Goal: Task Accomplishment & Management: Manage account settings

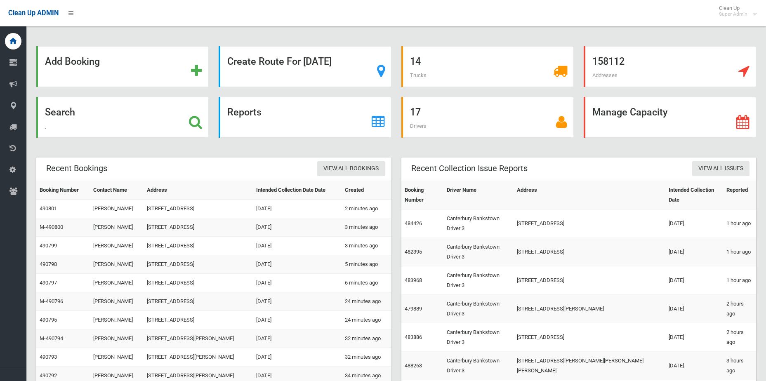
click at [196, 130] on div "Search" at bounding box center [122, 117] width 172 height 41
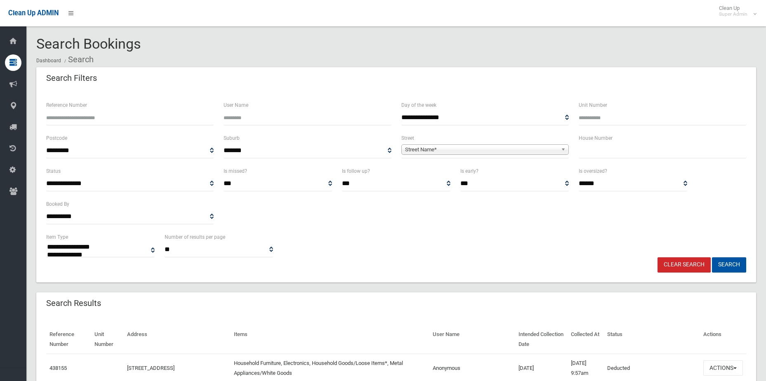
select select
click at [149, 115] on input "Reference Number" at bounding box center [129, 117] width 167 height 15
type input "******"
click at [712, 257] on button "Search" at bounding box center [729, 264] width 34 height 15
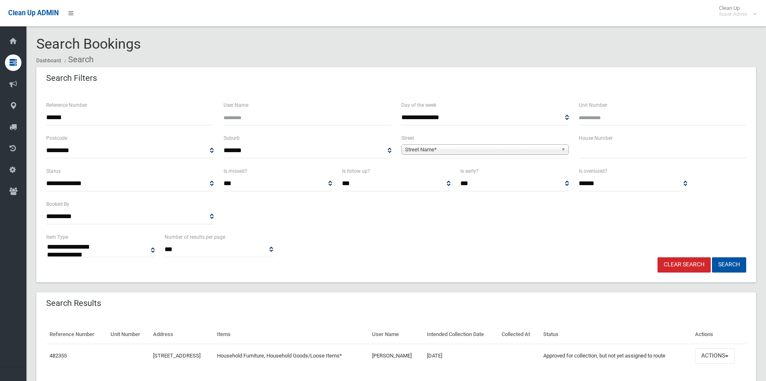
select select
click at [731, 358] on button "Actions" at bounding box center [715, 356] width 40 height 15
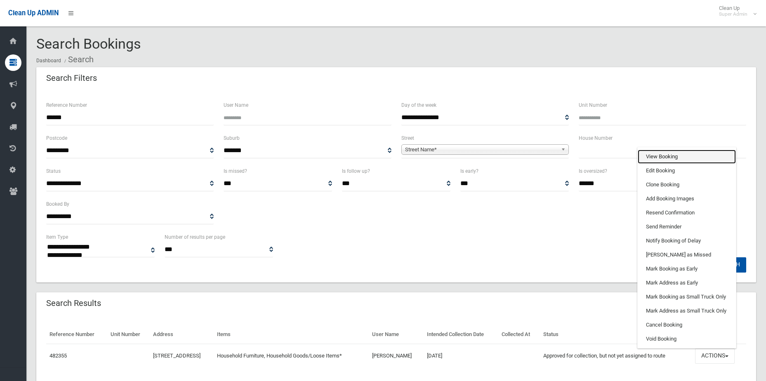
click at [687, 159] on link "View Booking" at bounding box center [687, 157] width 98 height 14
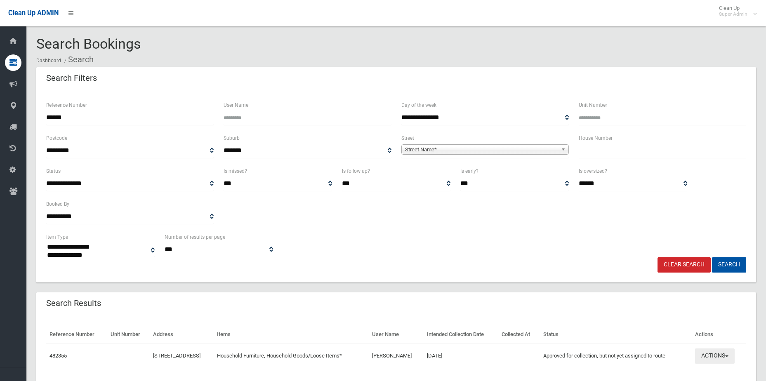
click at [721, 357] on button "Actions" at bounding box center [715, 356] width 40 height 15
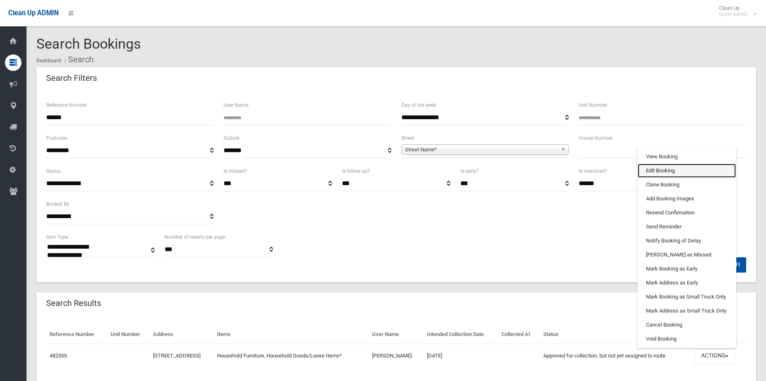
click at [681, 172] on link "Edit Booking" at bounding box center [687, 171] width 98 height 14
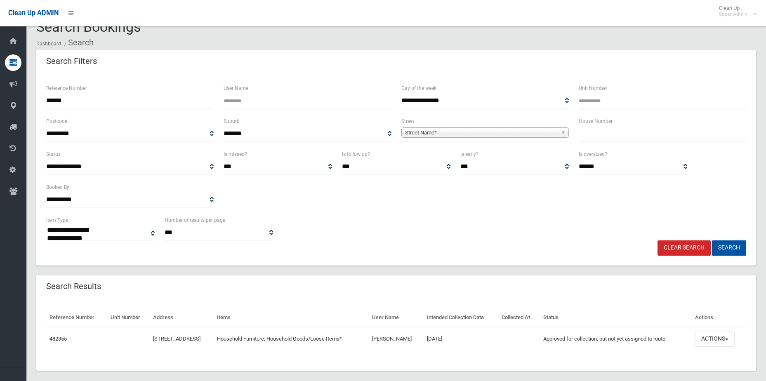
scroll to position [26, 0]
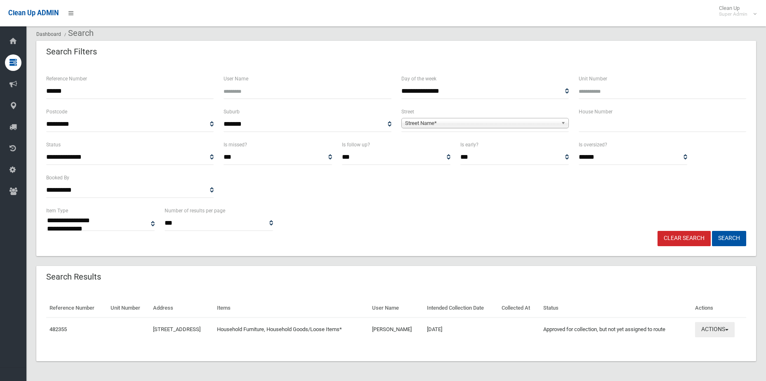
click at [712, 326] on button "Actions" at bounding box center [715, 329] width 40 height 15
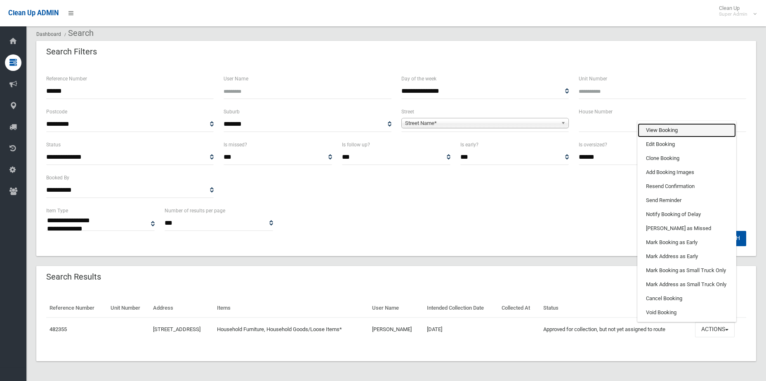
click at [663, 127] on link "View Booking" at bounding box center [687, 130] width 98 height 14
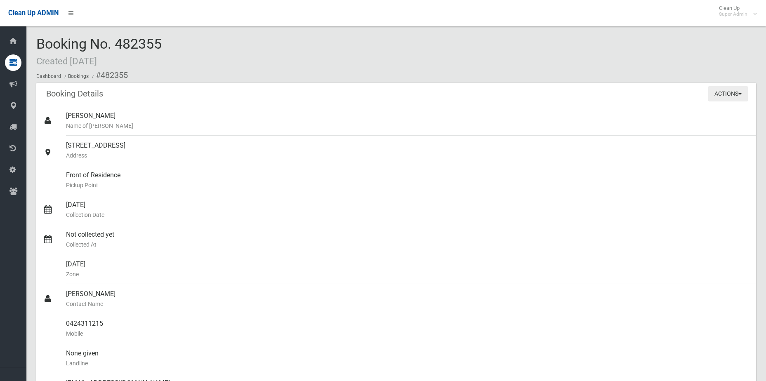
click at [733, 92] on button "Actions" at bounding box center [728, 93] width 40 height 15
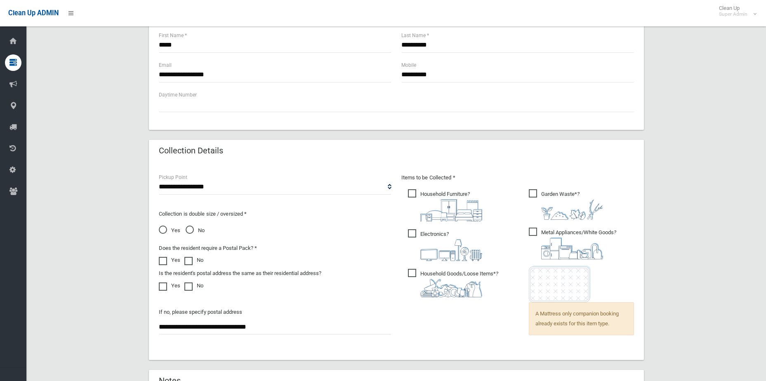
scroll to position [495, 0]
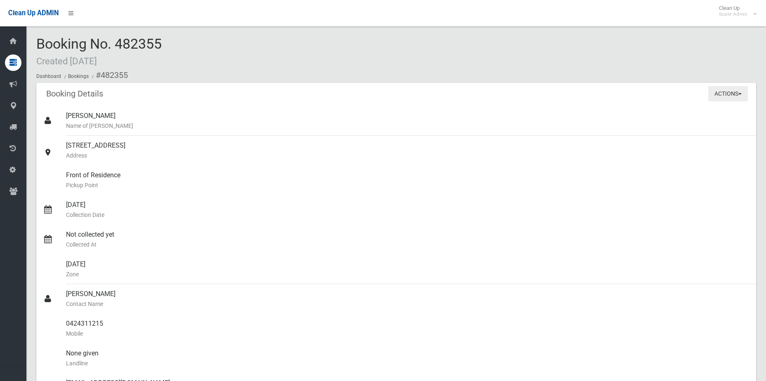
click at [730, 96] on button "Actions" at bounding box center [728, 93] width 40 height 15
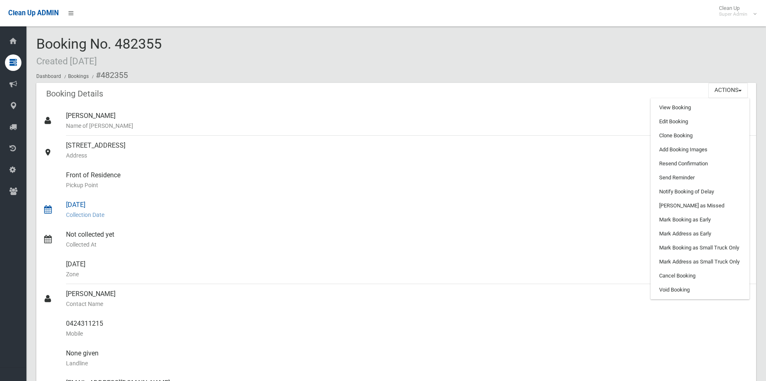
click at [448, 200] on div "[DATE] Collection Date" at bounding box center [408, 210] width 684 height 30
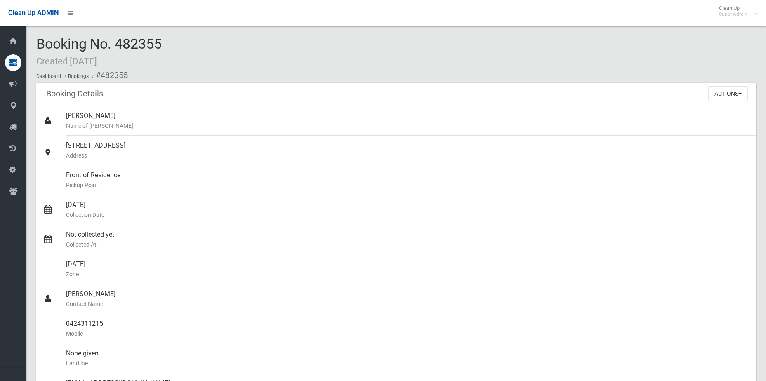
click at [722, 102] on div "Actions View Booking Edit Booking Clone Booking Add Booking Images Resend Confi…" at bounding box center [732, 93] width 48 height 21
click at [721, 98] on button "Actions" at bounding box center [728, 93] width 40 height 15
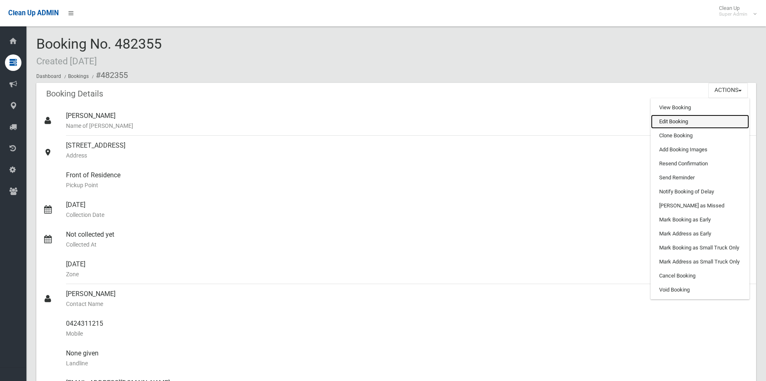
click at [682, 123] on link "Edit Booking" at bounding box center [700, 122] width 98 height 14
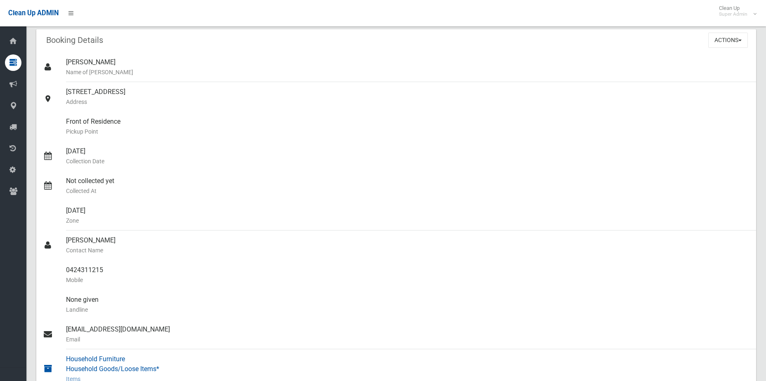
scroll to position [150, 0]
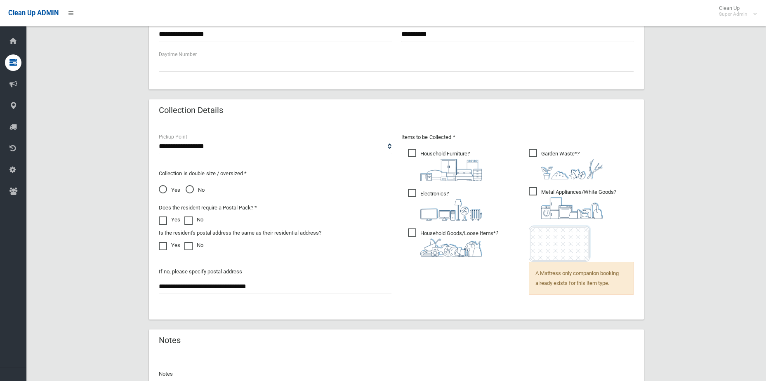
scroll to position [568, 0]
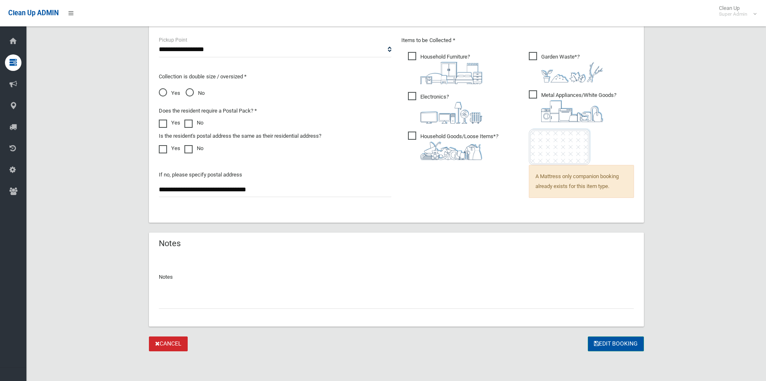
click at [625, 348] on button "Edit Booking" at bounding box center [616, 344] width 56 height 15
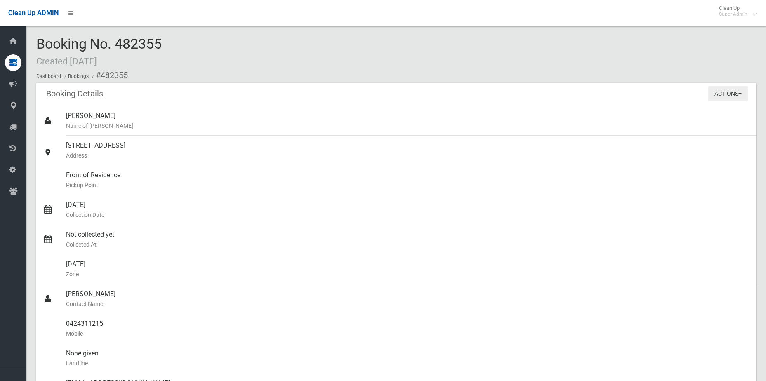
click at [726, 92] on button "Actions" at bounding box center [728, 93] width 40 height 15
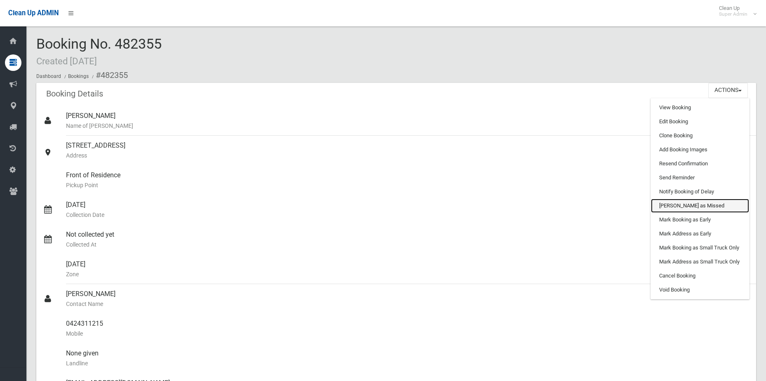
click at [705, 205] on link "[PERSON_NAME] as Missed" at bounding box center [700, 206] width 98 height 14
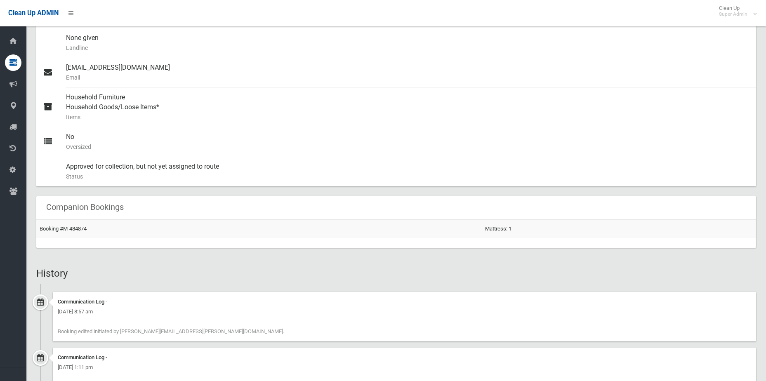
scroll to position [330, 0]
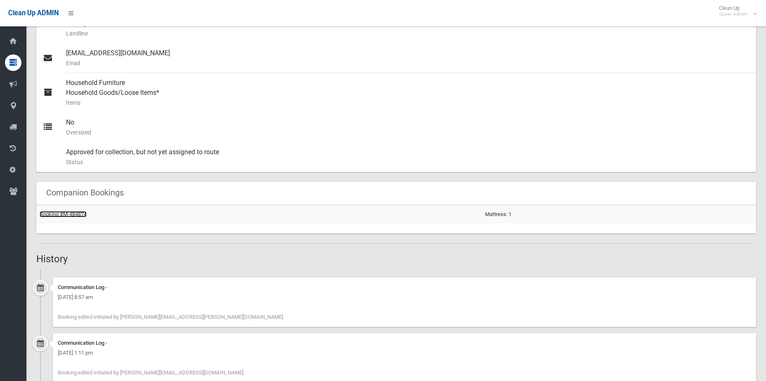
click at [59, 213] on link "Booking #M-484874" at bounding box center [63, 214] width 47 height 6
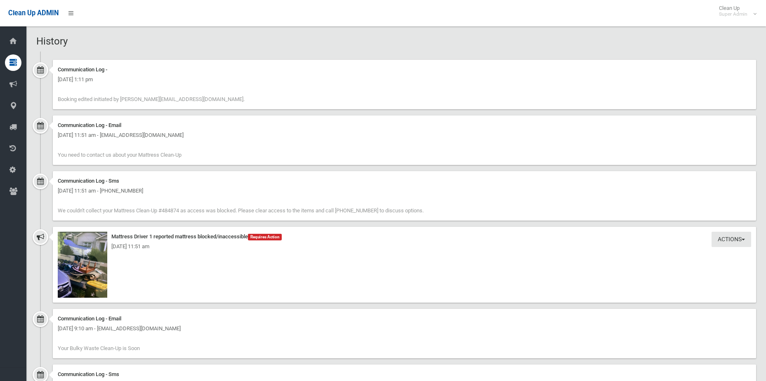
scroll to position [619, 0]
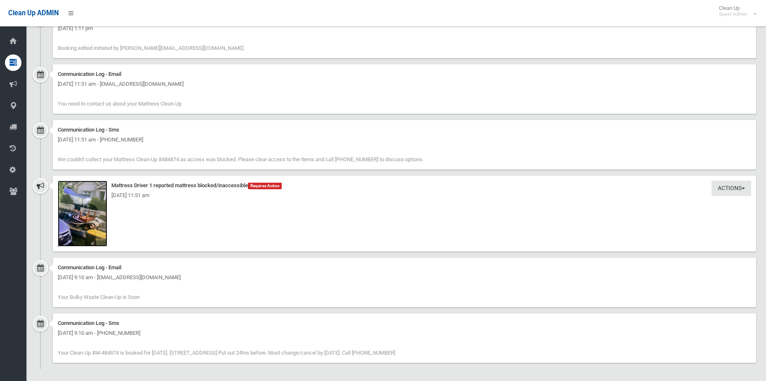
click at [85, 241] on img at bounding box center [83, 214] width 50 height 66
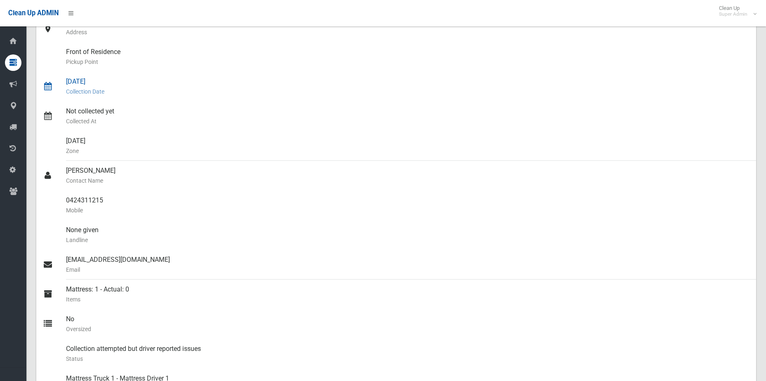
scroll to position [0, 0]
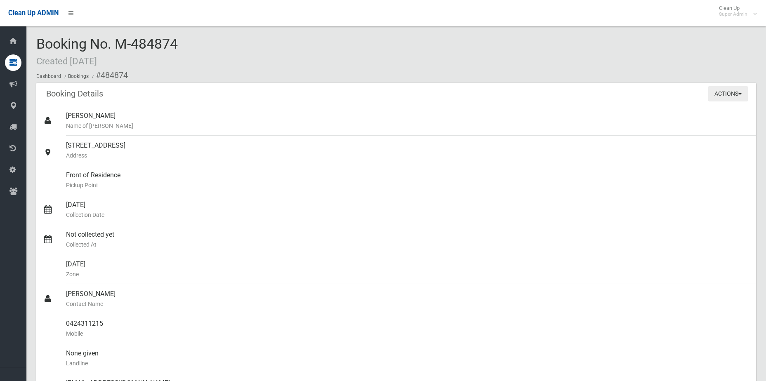
click at [745, 94] on button "Actions" at bounding box center [728, 93] width 40 height 15
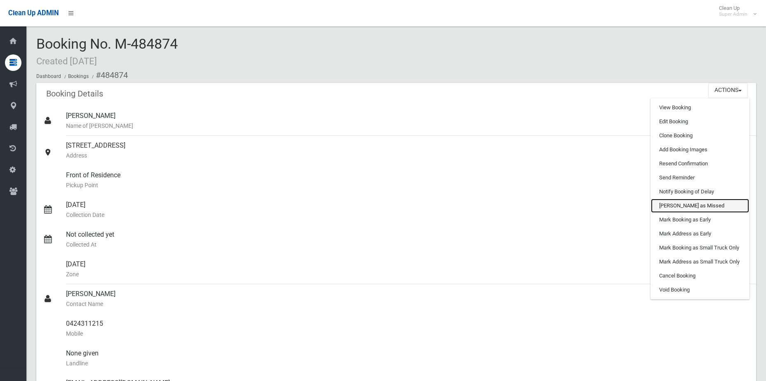
click at [709, 207] on link "[PERSON_NAME] as Missed" at bounding box center [700, 206] width 98 height 14
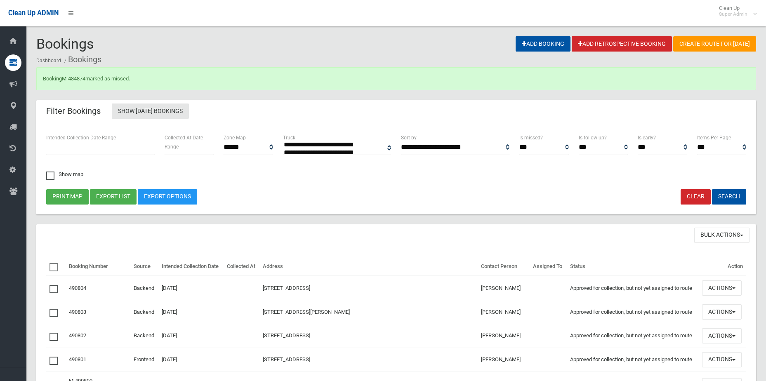
select select
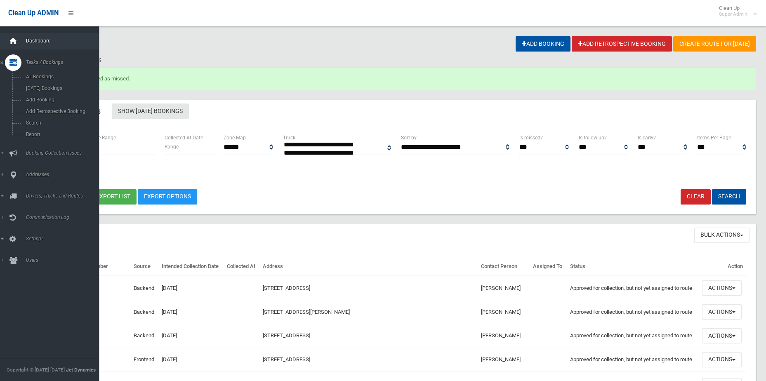
click at [11, 45] on icon at bounding box center [13, 41] width 9 height 17
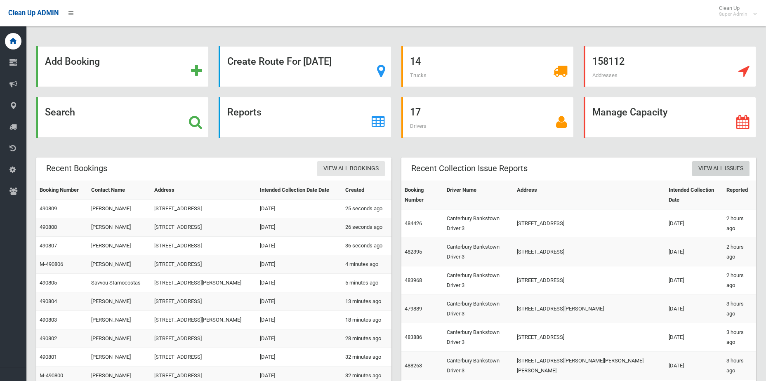
click at [722, 162] on link "View All Issues" at bounding box center [720, 168] width 57 height 15
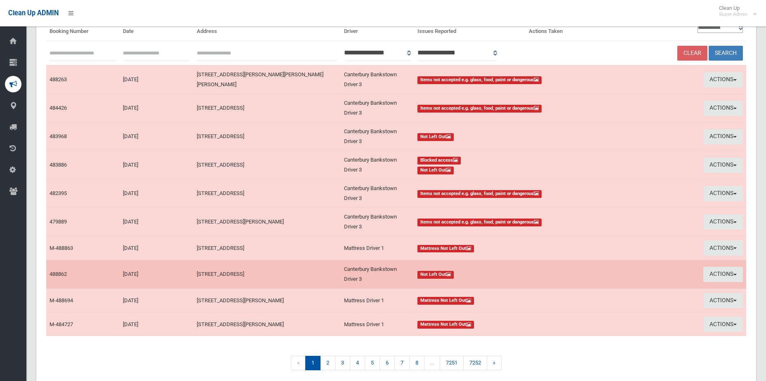
scroll to position [111, 0]
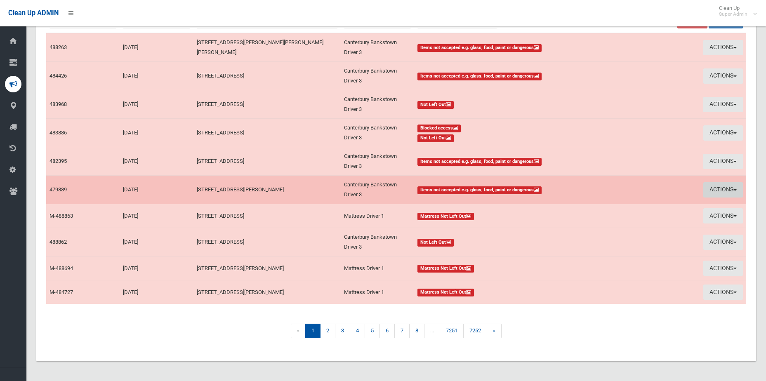
click at [716, 189] on button "Actions" at bounding box center [723, 189] width 40 height 15
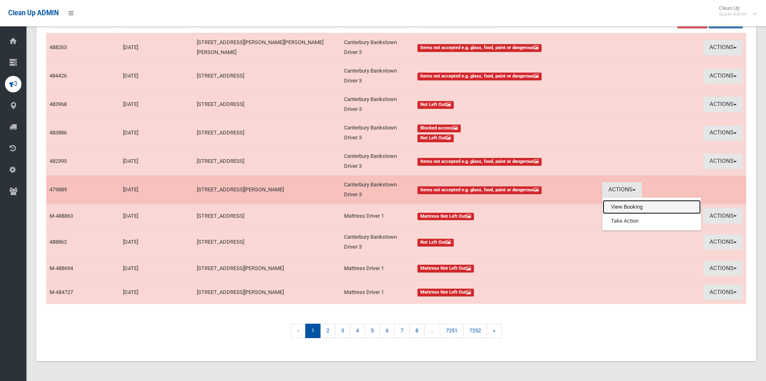
click at [624, 209] on link "View Booking" at bounding box center [652, 207] width 98 height 14
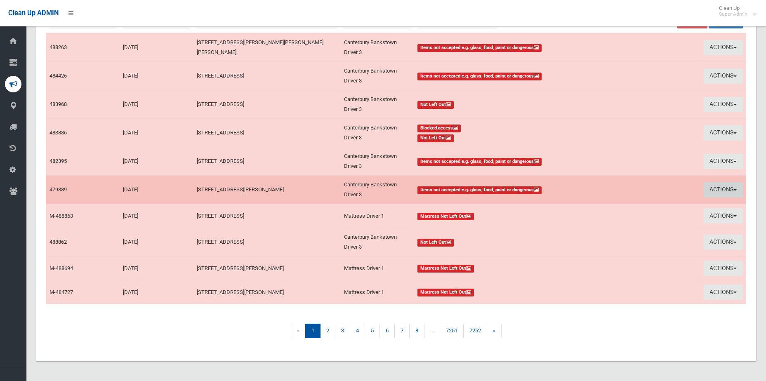
click at [729, 191] on button "Actions" at bounding box center [723, 189] width 40 height 15
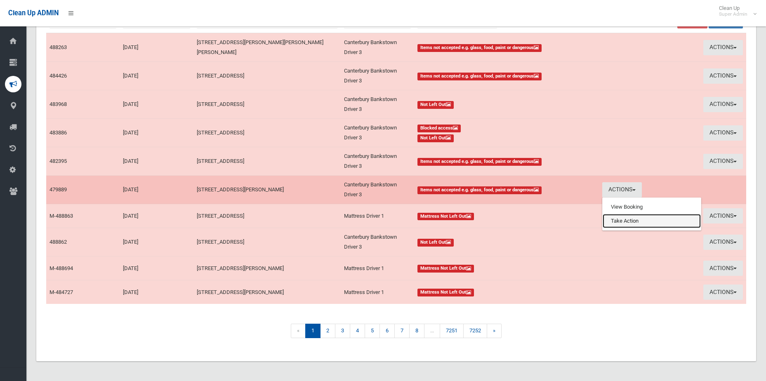
click at [641, 221] on link "Take Action" at bounding box center [652, 221] width 98 height 14
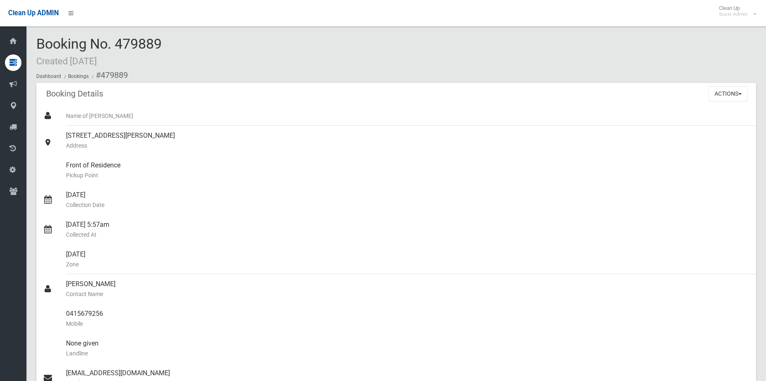
scroll to position [619, 0]
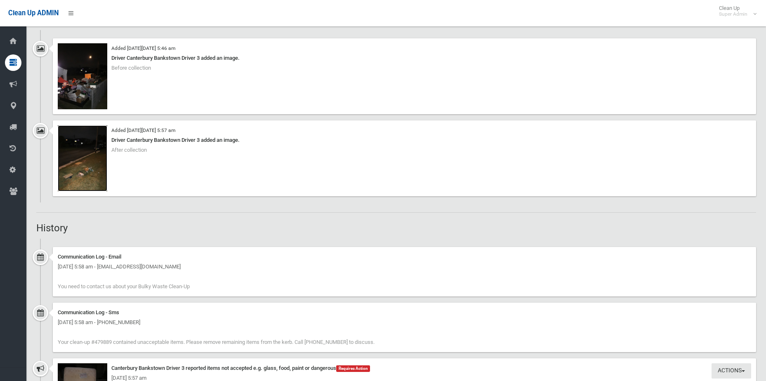
click at [82, 167] on img at bounding box center [83, 158] width 50 height 66
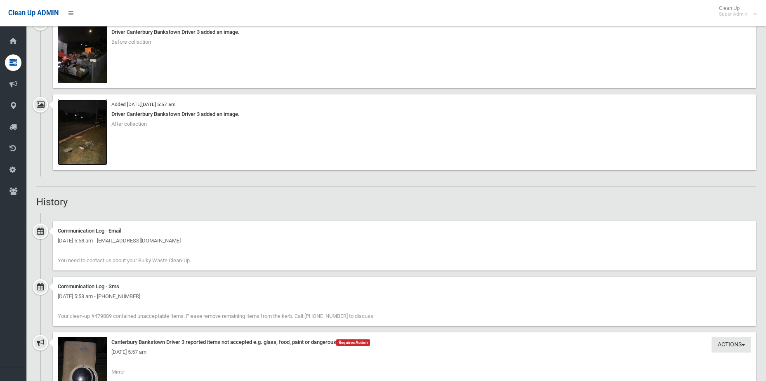
scroll to position [908, 0]
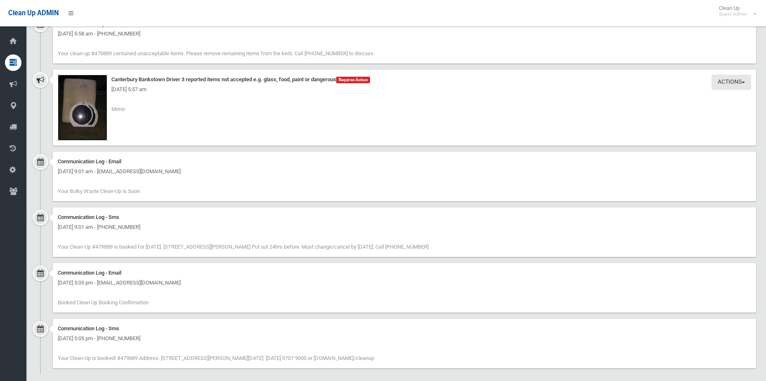
click at [78, 122] on img at bounding box center [83, 108] width 50 height 66
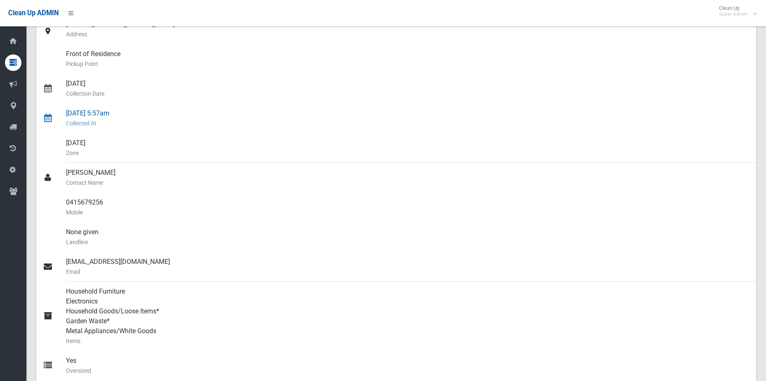
scroll to position [124, 0]
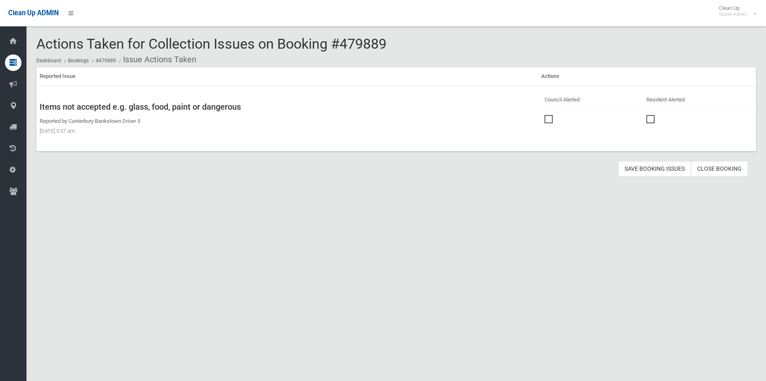
click at [546, 115] on span at bounding box center [551, 115] width 12 height 0
click at [639, 174] on button "Save Booking Issues" at bounding box center [654, 168] width 73 height 15
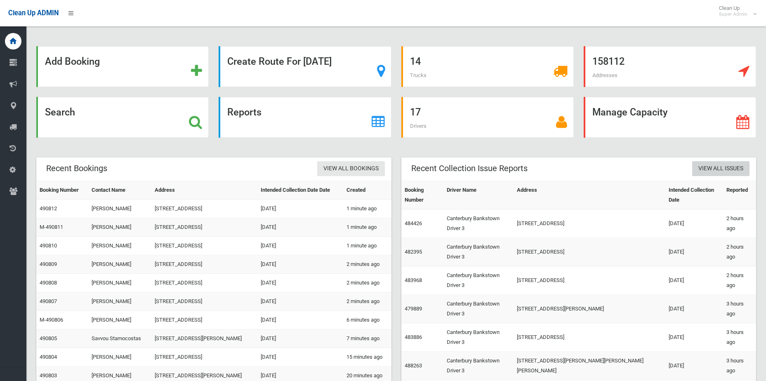
click at [712, 165] on link "View All Issues" at bounding box center [720, 168] width 57 height 15
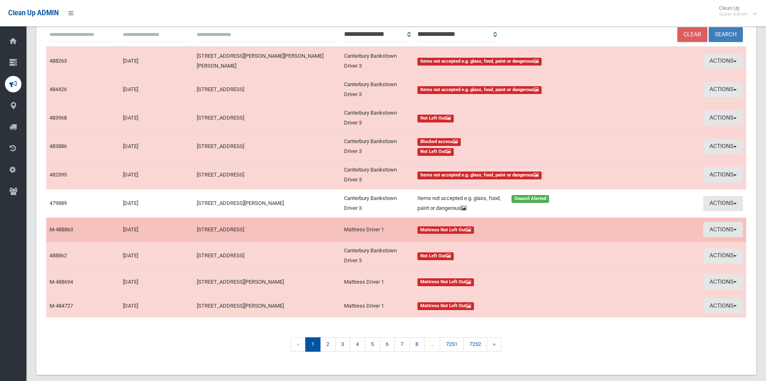
scroll to position [111, 0]
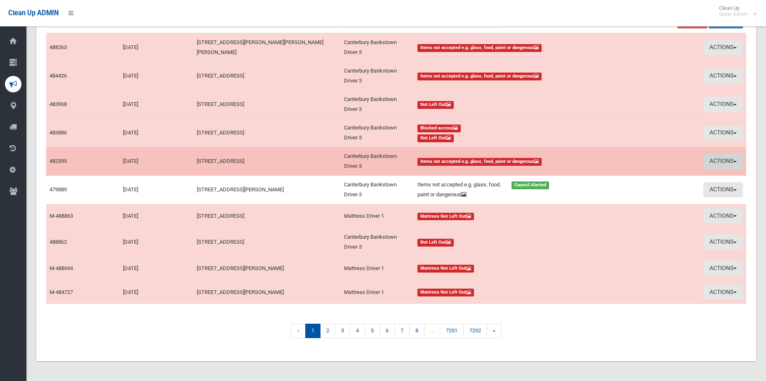
click at [712, 165] on button "Actions" at bounding box center [723, 161] width 40 height 15
click at [613, 176] on link "View Booking" at bounding box center [652, 179] width 98 height 14
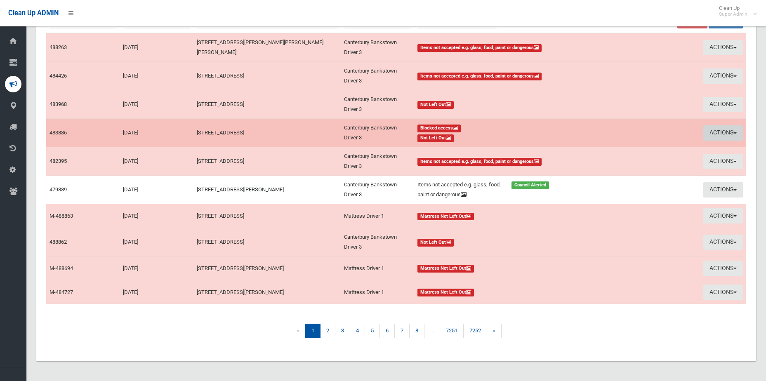
click at [717, 134] on button "Actions" at bounding box center [723, 132] width 40 height 15
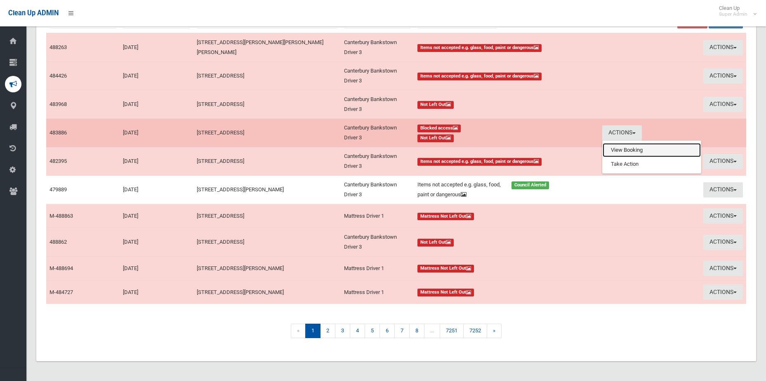
click at [638, 154] on link "View Booking" at bounding box center [652, 150] width 98 height 14
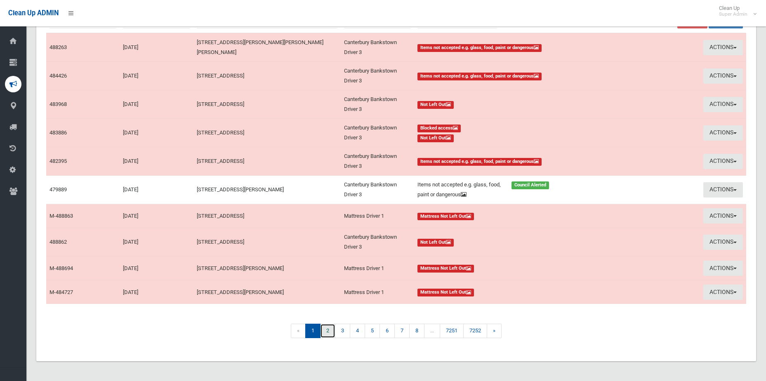
click at [322, 332] on link "2" at bounding box center [327, 331] width 15 height 14
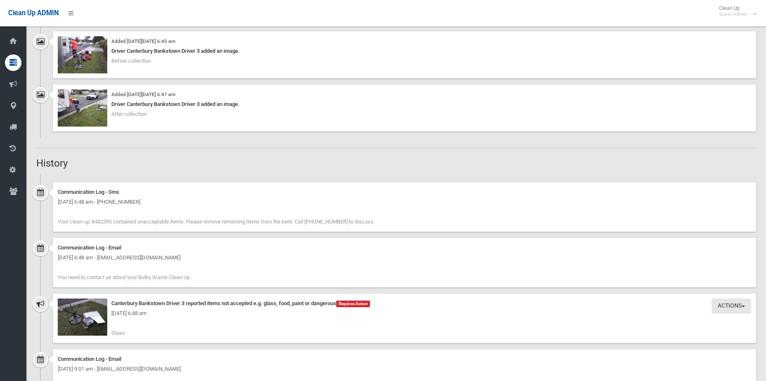
scroll to position [660, 0]
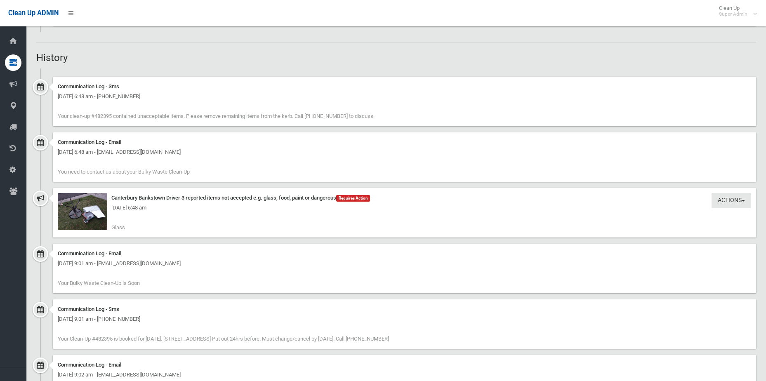
click at [102, 203] on div "[DATE] 6:48 am" at bounding box center [404, 208] width 693 height 10
click at [87, 211] on div "[DATE] 6:48 am" at bounding box center [404, 208] width 693 height 10
click at [88, 210] on div "[DATE] 6:48 am" at bounding box center [404, 208] width 693 height 10
click at [88, 217] on img at bounding box center [83, 211] width 50 height 37
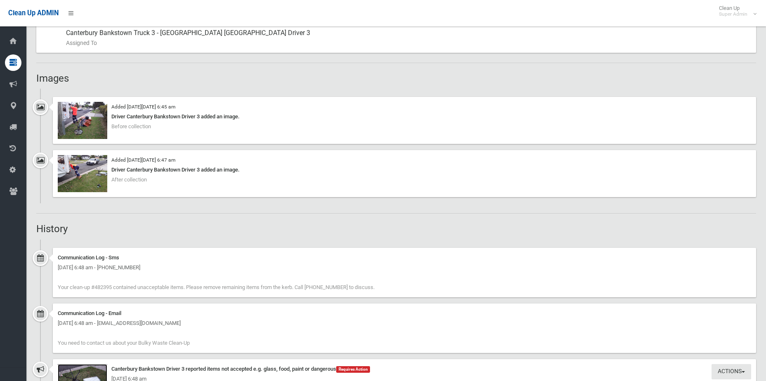
scroll to position [536, 0]
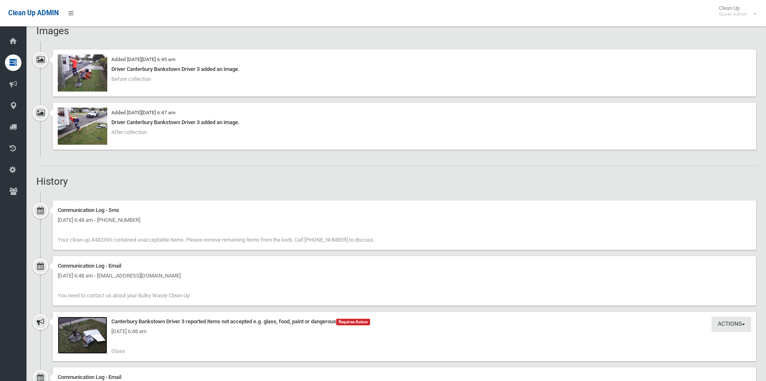
click at [74, 340] on img at bounding box center [83, 335] width 50 height 37
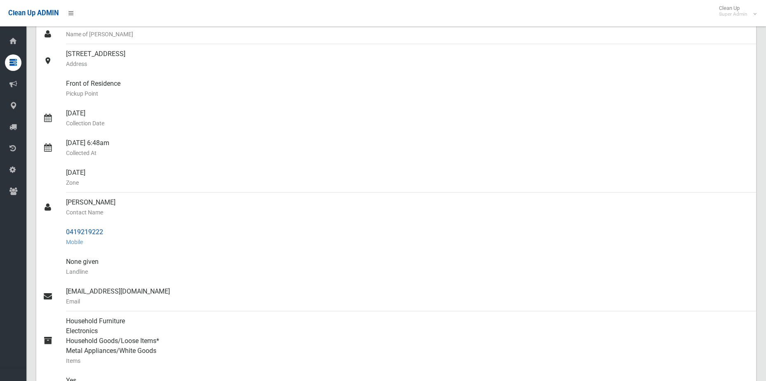
scroll to position [83, 0]
drag, startPoint x: 106, startPoint y: 235, endPoint x: 61, endPoint y: 233, distance: 45.4
click at [61, 233] on link "0419219222 Mobile" at bounding box center [396, 237] width 720 height 30
copy link "0419219222"
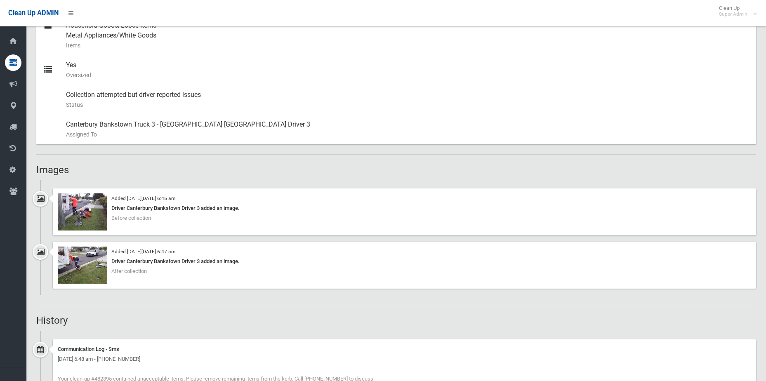
scroll to position [495, 0]
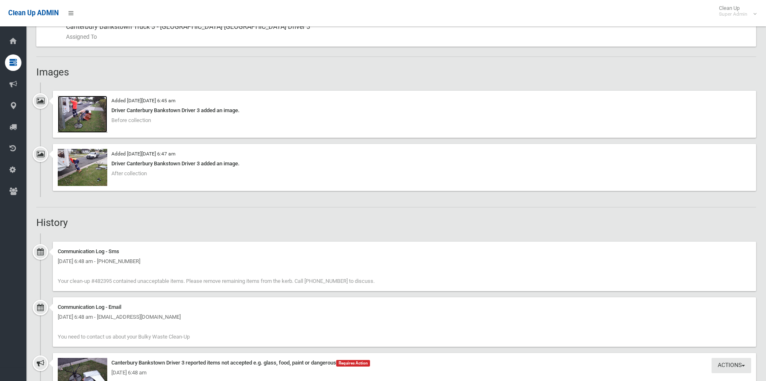
click at [81, 121] on img at bounding box center [83, 114] width 50 height 37
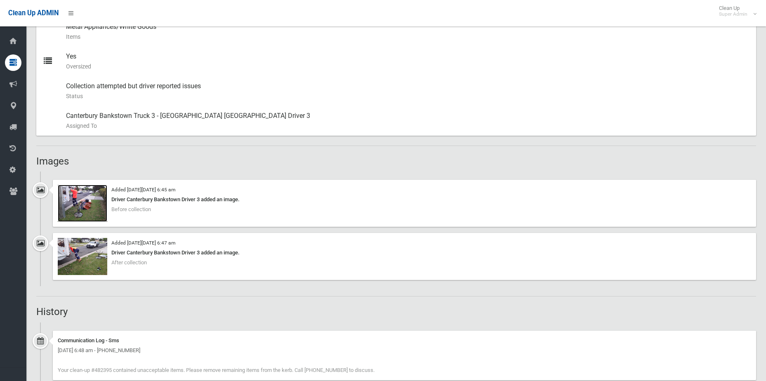
scroll to position [536, 0]
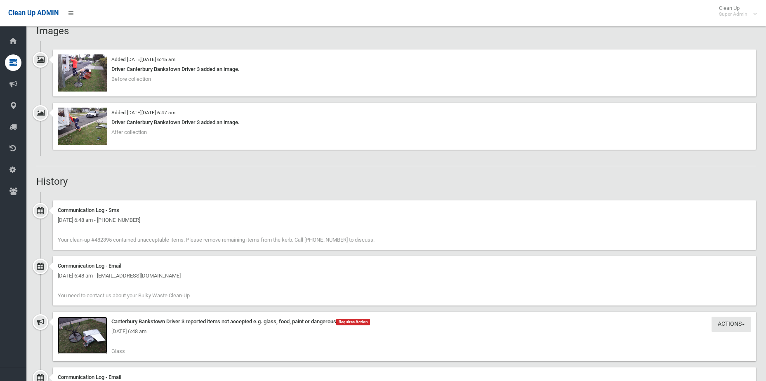
click at [80, 345] on img at bounding box center [83, 335] width 50 height 37
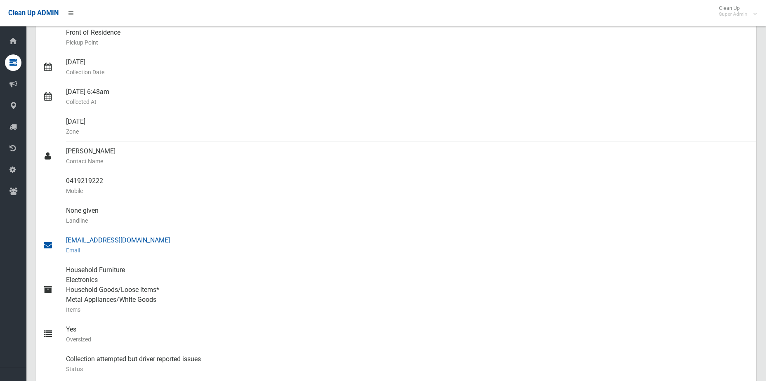
scroll to position [51, 0]
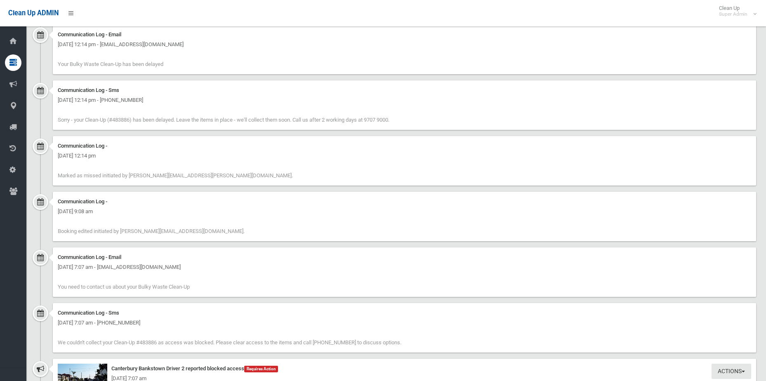
scroll to position [1856, 0]
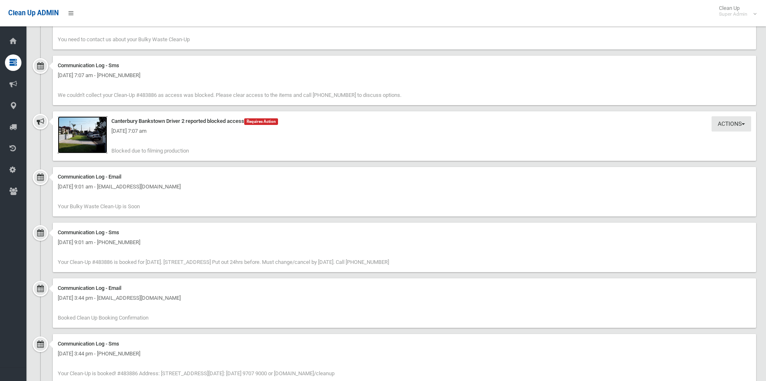
click at [90, 144] on img at bounding box center [83, 134] width 50 height 37
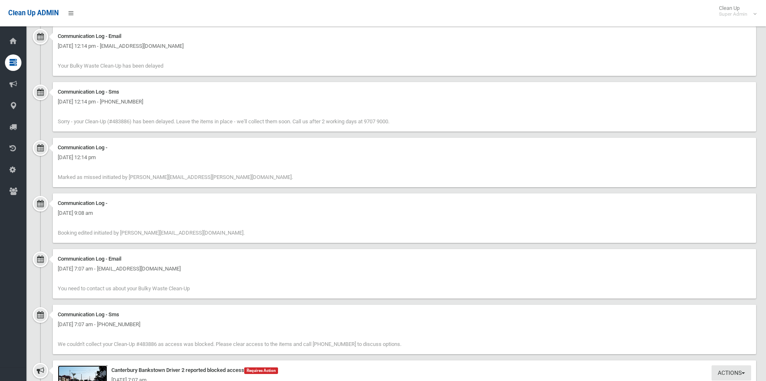
scroll to position [1361, 0]
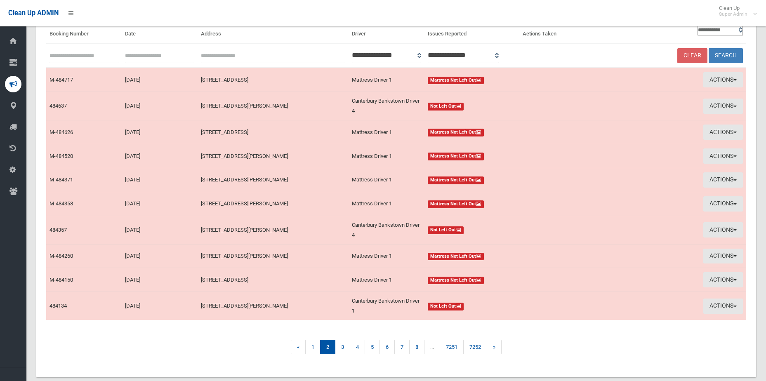
scroll to position [92, 0]
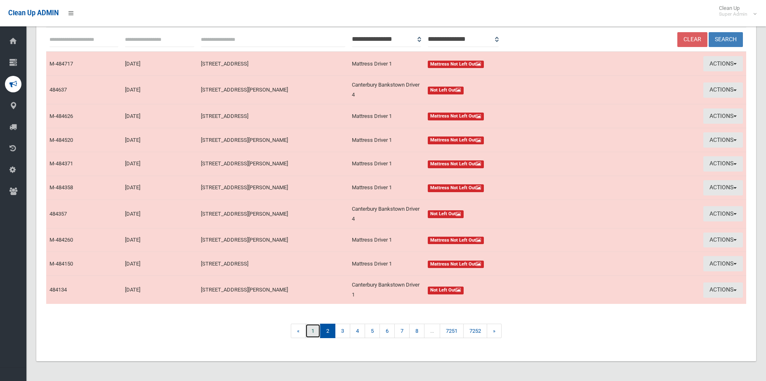
click at [309, 330] on link "1" at bounding box center [312, 331] width 15 height 14
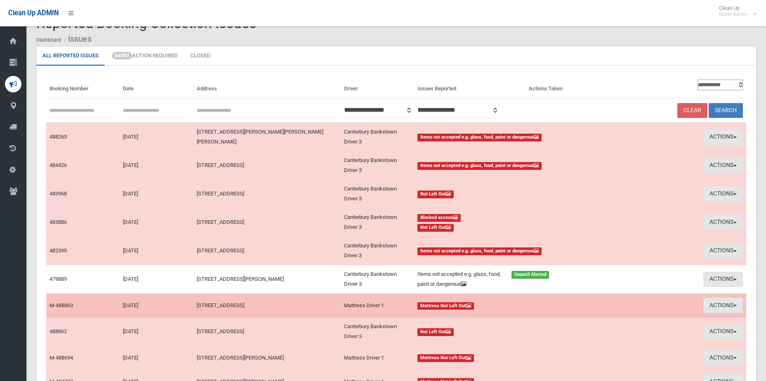
scroll to position [41, 0]
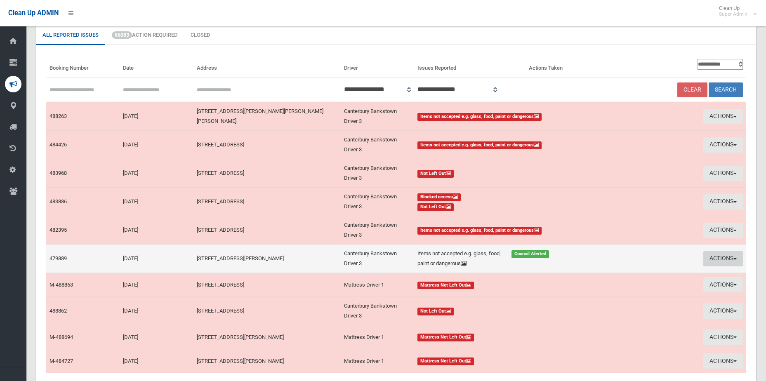
click at [733, 259] on button "Actions" at bounding box center [723, 258] width 40 height 15
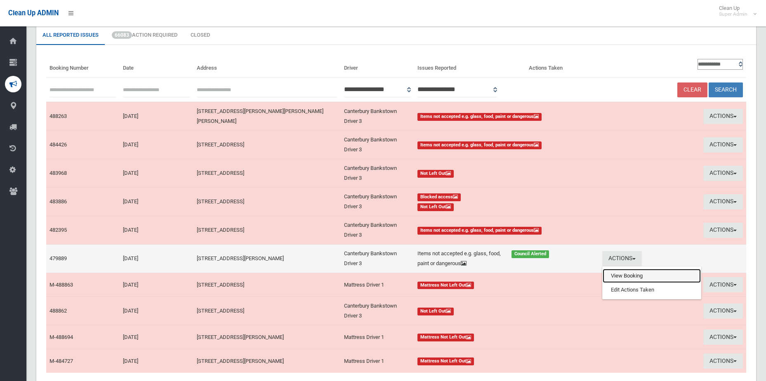
click at [635, 278] on link "View Booking" at bounding box center [652, 276] width 98 height 14
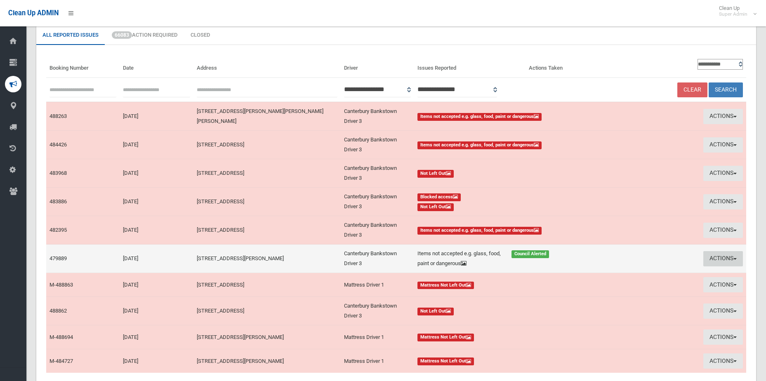
click at [729, 255] on button "Actions" at bounding box center [723, 258] width 40 height 15
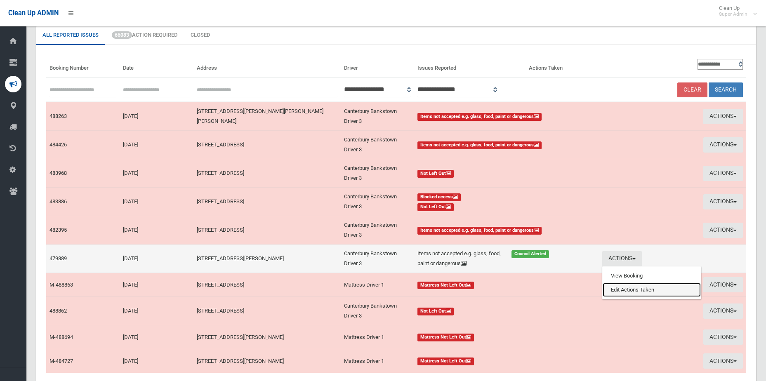
click at [654, 286] on link "Edit Actions Taken" at bounding box center [652, 290] width 98 height 14
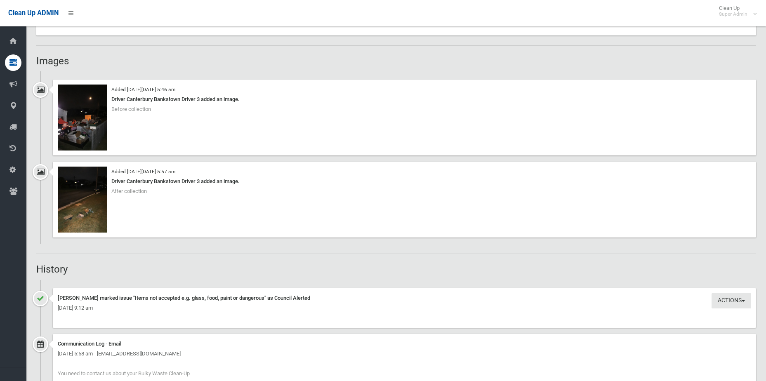
scroll to position [536, 0]
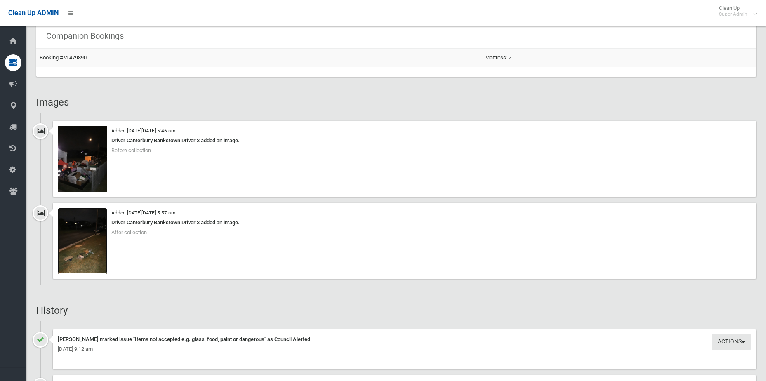
click at [80, 255] on img at bounding box center [83, 241] width 50 height 66
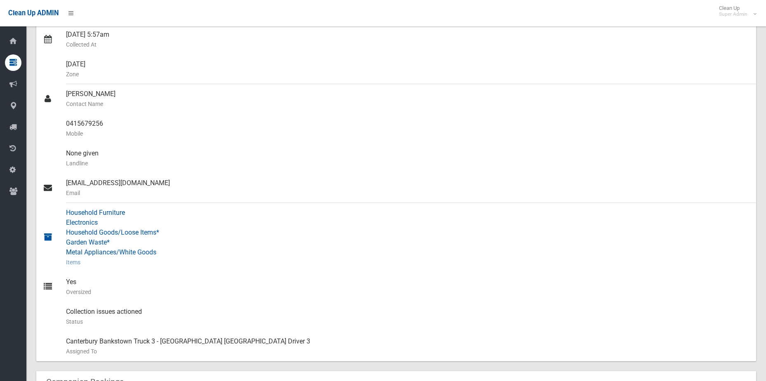
scroll to position [165, 0]
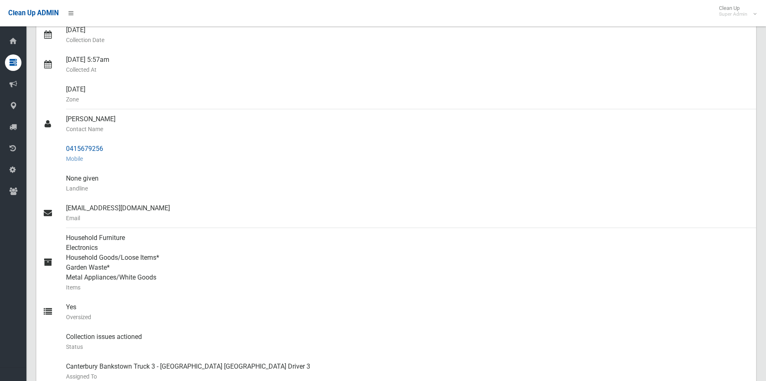
drag, startPoint x: 115, startPoint y: 146, endPoint x: 56, endPoint y: 152, distance: 59.7
click at [56, 152] on link "0415679256 Mobile" at bounding box center [396, 154] width 720 height 30
copy link "0415679256"
click at [714, 80] on div "Tuesday Zone" at bounding box center [408, 95] width 684 height 30
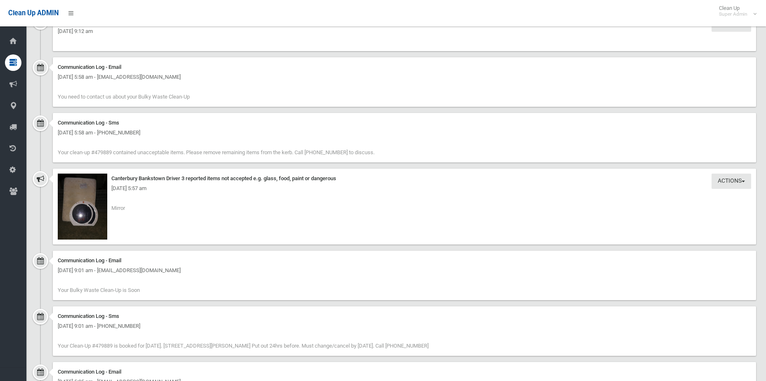
scroll to position [866, 0]
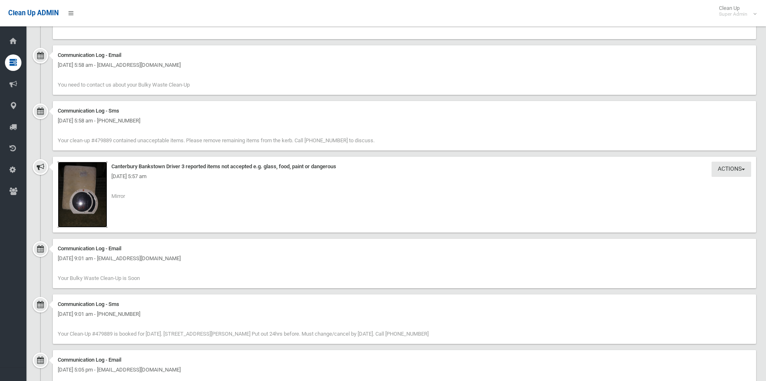
click at [80, 200] on img at bounding box center [83, 195] width 50 height 66
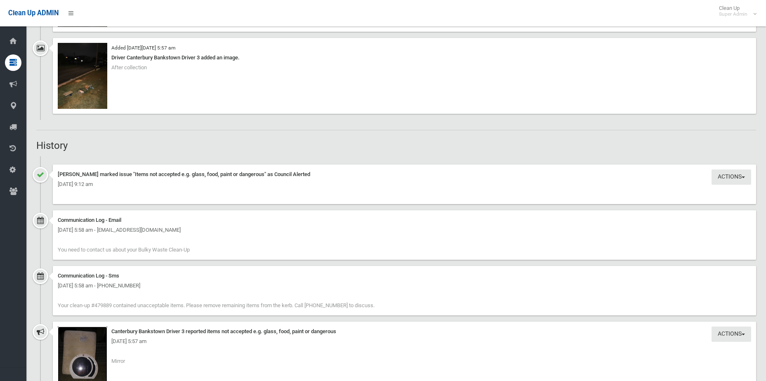
scroll to position [536, 0]
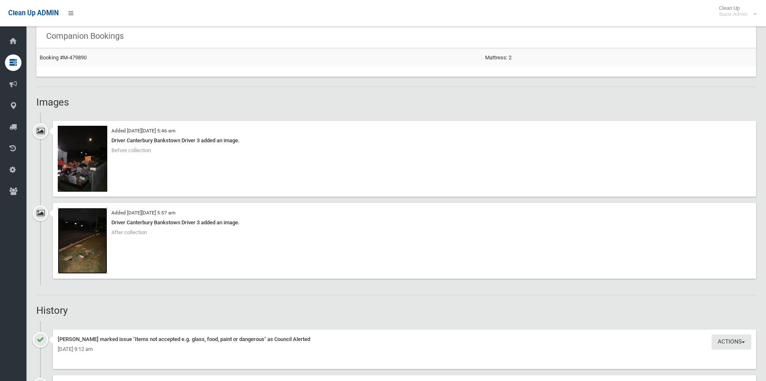
click at [85, 229] on img at bounding box center [83, 241] width 50 height 66
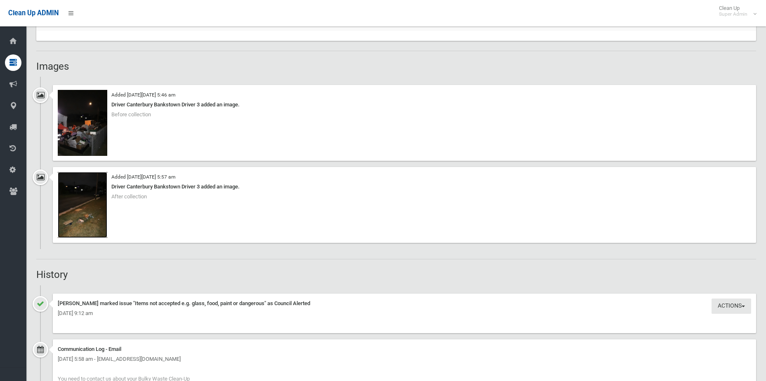
scroll to position [784, 0]
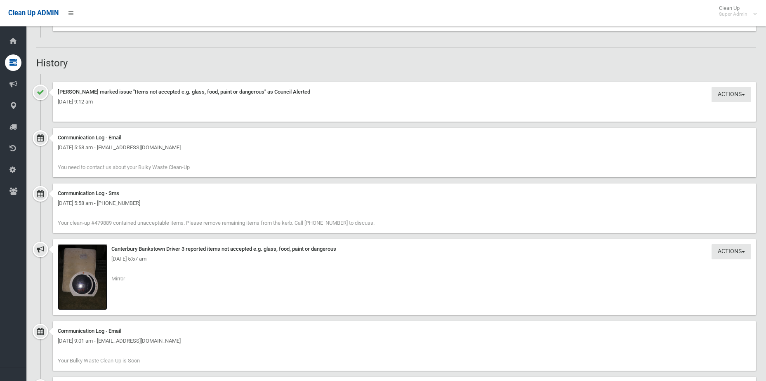
click at [84, 272] on img at bounding box center [83, 277] width 50 height 66
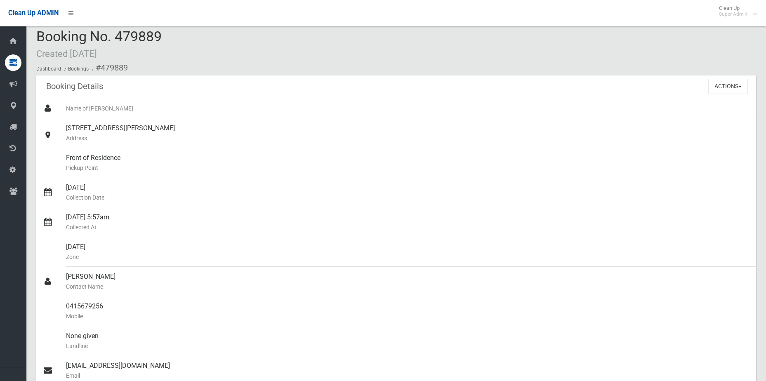
scroll to position [0, 0]
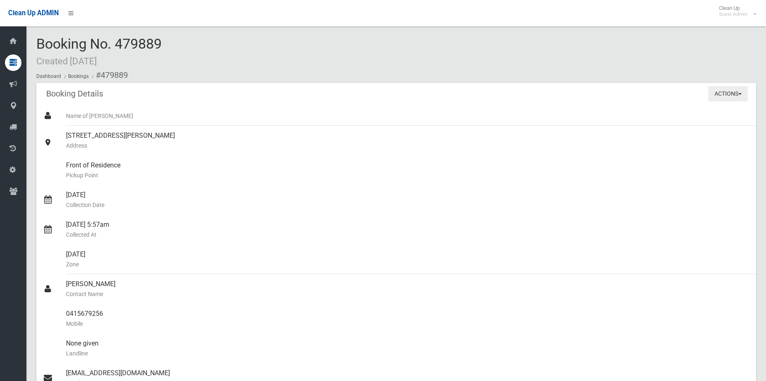
click at [727, 91] on button "Actions" at bounding box center [728, 93] width 40 height 15
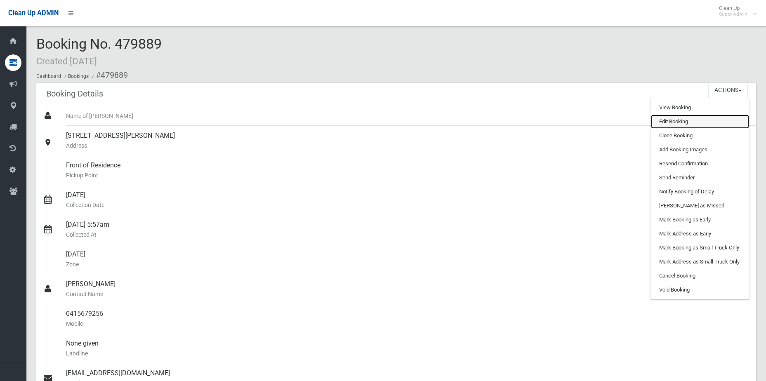
click at [714, 117] on link "Edit Booking" at bounding box center [700, 122] width 98 height 14
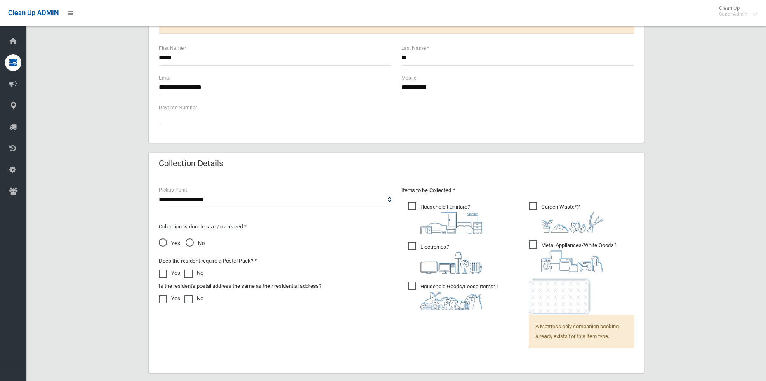
scroll to position [568, 0]
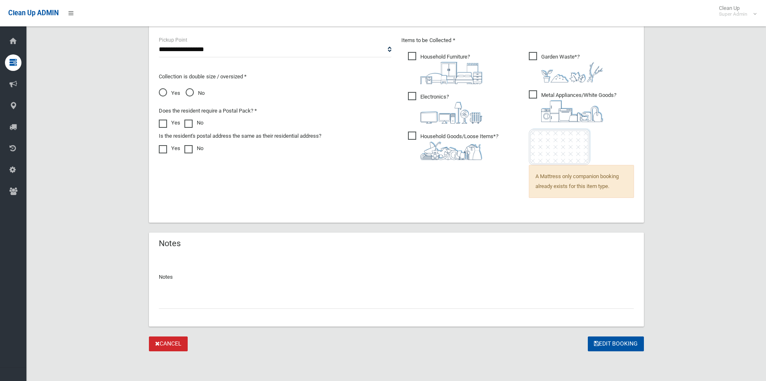
click at [214, 295] on input "text" at bounding box center [396, 301] width 475 height 15
type input "**********"
click at [588, 337] on button "Edit Booking" at bounding box center [616, 344] width 56 height 15
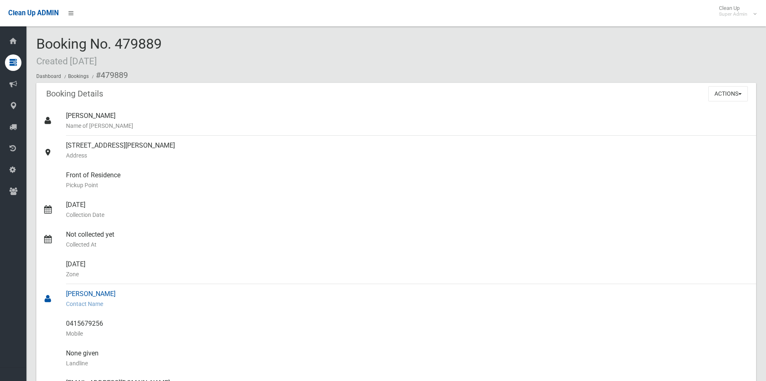
scroll to position [165, 0]
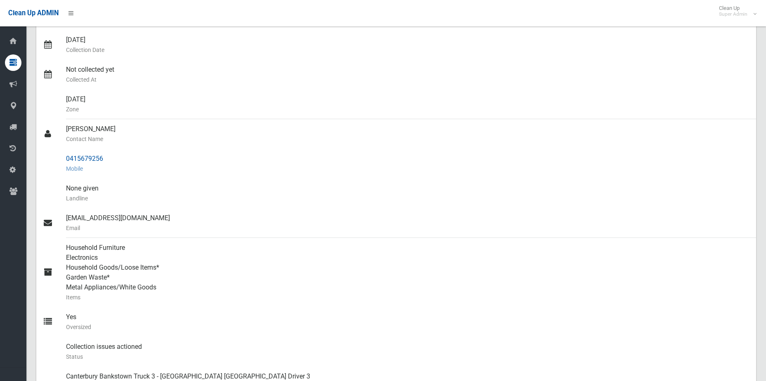
drag, startPoint x: 113, startPoint y: 164, endPoint x: 57, endPoint y: 156, distance: 57.5
click at [57, 156] on link "0415679256 Mobile" at bounding box center [396, 164] width 720 height 30
click at [57, 156] on div at bounding box center [54, 164] width 23 height 30
drag, startPoint x: 58, startPoint y: 156, endPoint x: 147, endPoint y: 155, distance: 88.7
click at [147, 155] on link "0415679256 Mobile" at bounding box center [396, 164] width 720 height 30
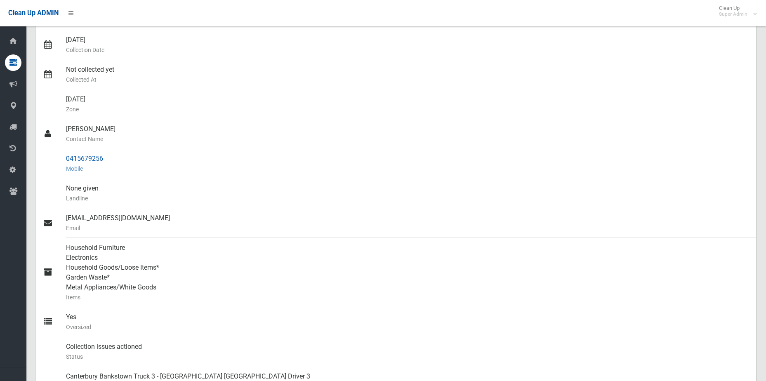
copy link "0415679256"
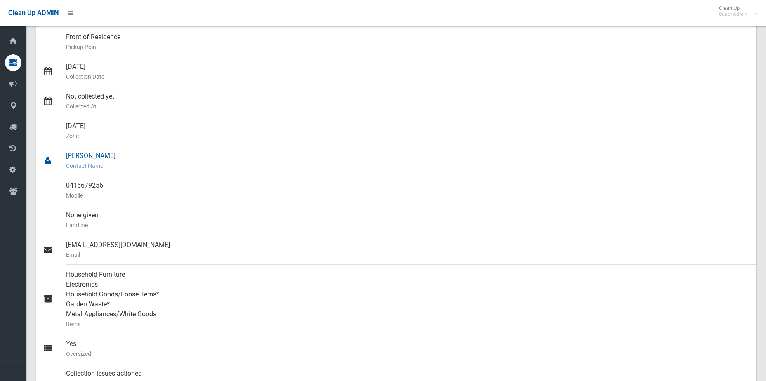
scroll to position [124, 0]
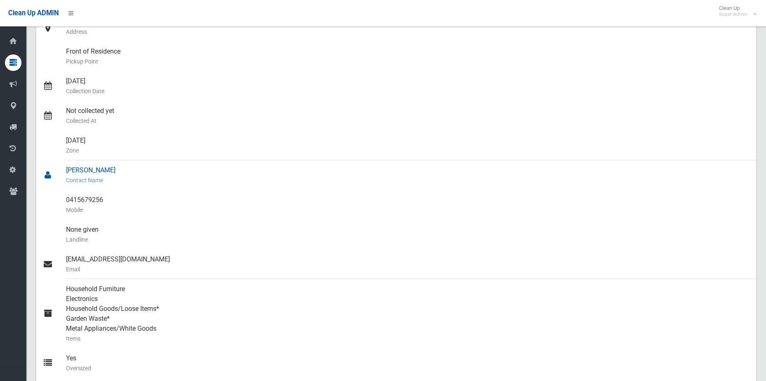
click at [398, 164] on div "Adley Ly Contact Name" at bounding box center [408, 175] width 684 height 30
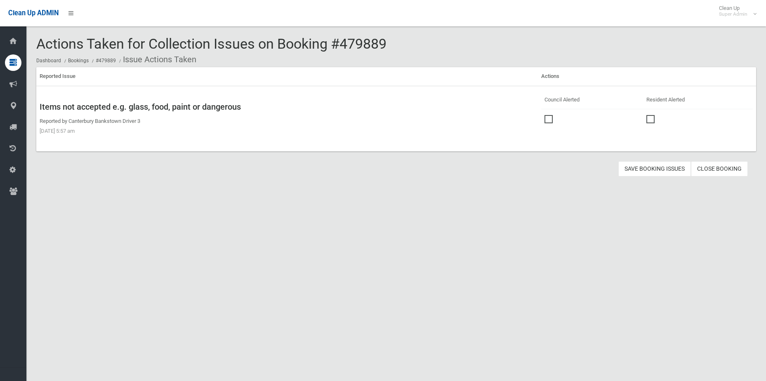
click at [653, 115] on span at bounding box center [652, 115] width 12 height 0
click at [714, 170] on link "Close Booking" at bounding box center [719, 168] width 57 height 15
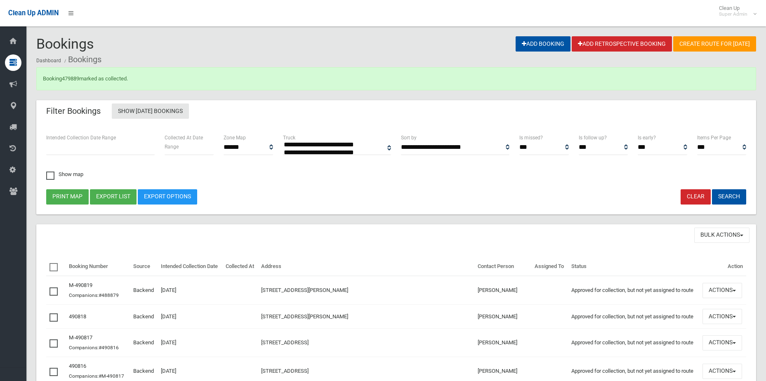
select select
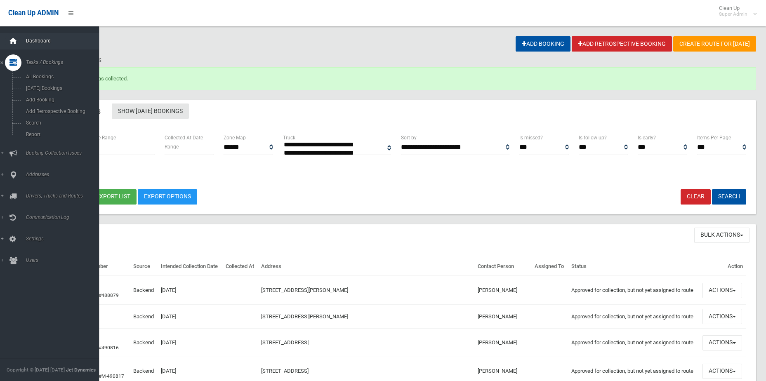
click at [13, 40] on icon at bounding box center [13, 41] width 9 height 17
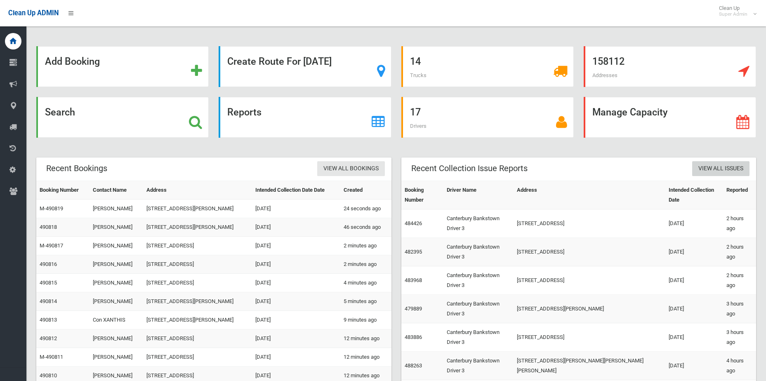
click at [719, 168] on link "View All Issues" at bounding box center [720, 168] width 57 height 15
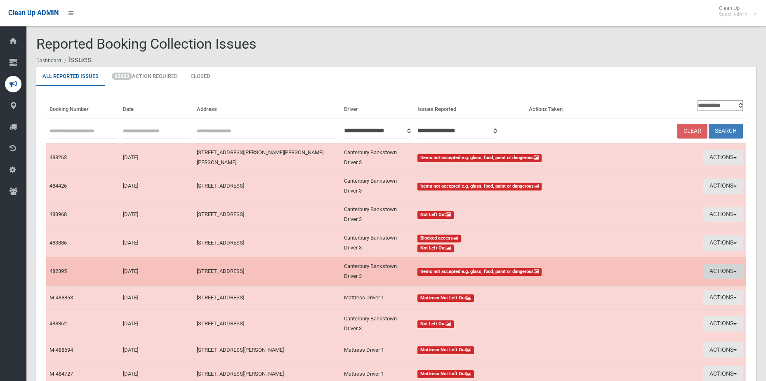
click at [715, 271] on button "Actions" at bounding box center [723, 271] width 40 height 15
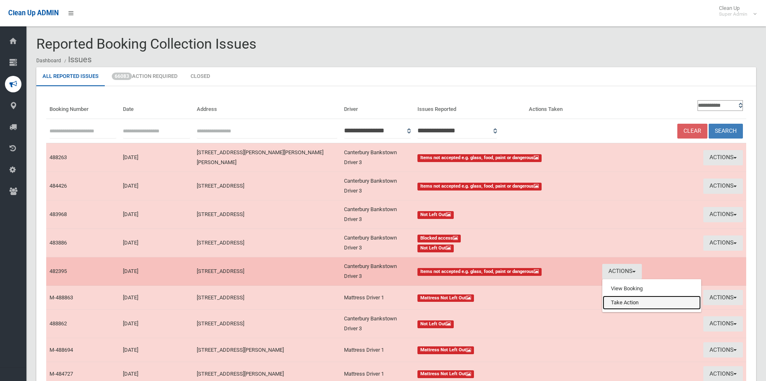
drag, startPoint x: 655, startPoint y: 306, endPoint x: 653, endPoint y: 301, distance: 5.4
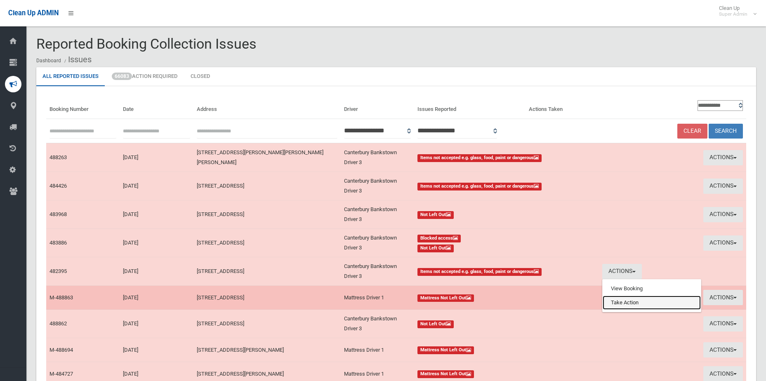
click at [655, 307] on link "Take Action" at bounding box center [652, 303] width 98 height 14
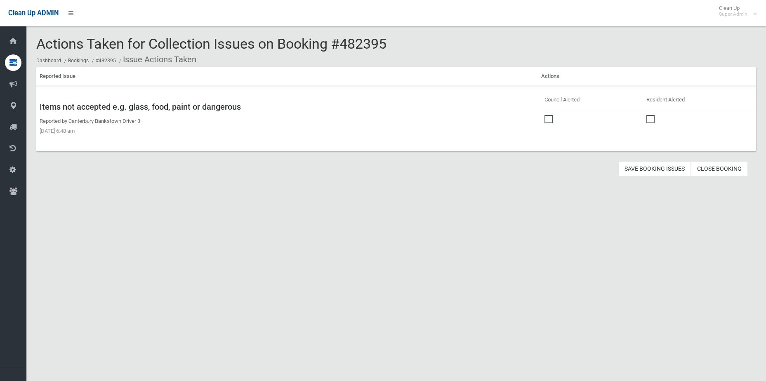
drag, startPoint x: 539, startPoint y: 124, endPoint x: 547, endPoint y: 119, distance: 9.4
click at [541, 123] on td at bounding box center [592, 118] width 102 height 19
click at [547, 115] on span at bounding box center [551, 115] width 12 height 0
click at [670, 170] on button "Save Booking Issues" at bounding box center [654, 168] width 73 height 15
click at [634, 168] on button "Save Booking Issues" at bounding box center [654, 168] width 73 height 15
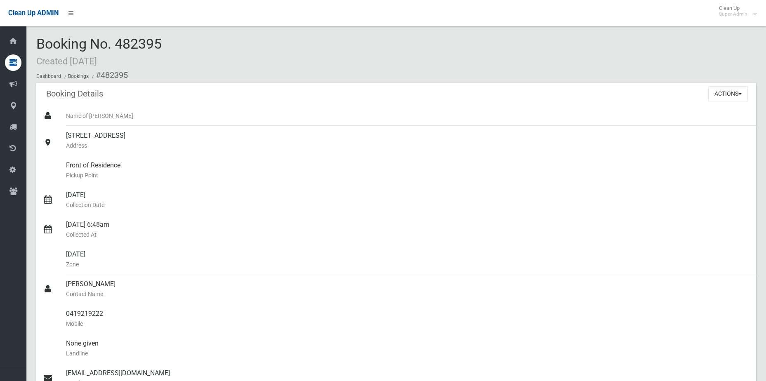
scroll to position [248, 0]
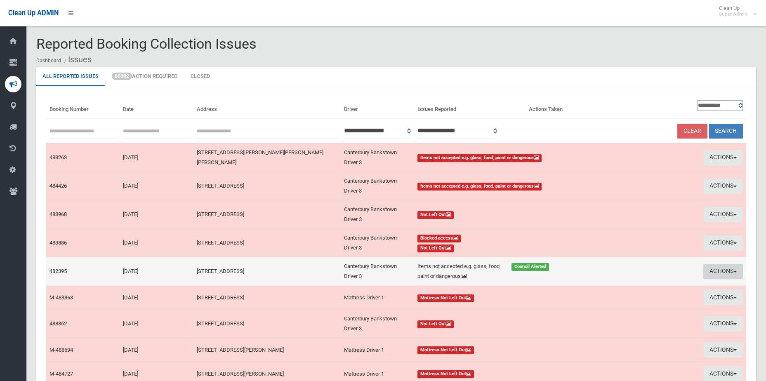
click at [729, 274] on button "Actions" at bounding box center [723, 271] width 40 height 15
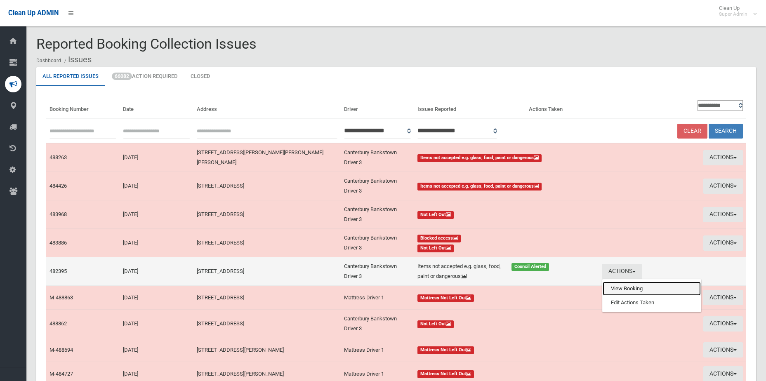
click at [647, 285] on link "View Booking" at bounding box center [652, 289] width 98 height 14
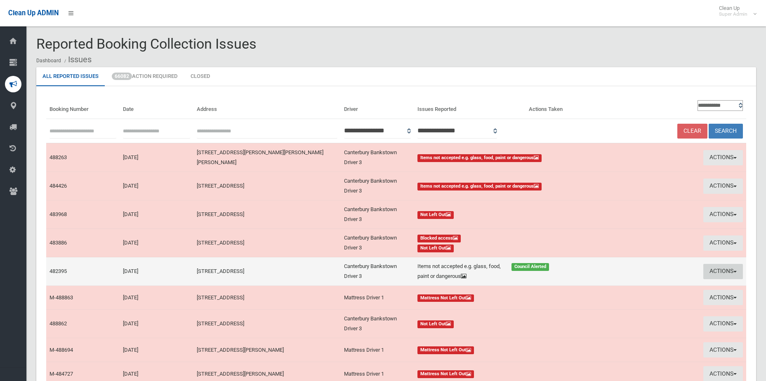
click at [737, 275] on button "Actions" at bounding box center [723, 271] width 40 height 15
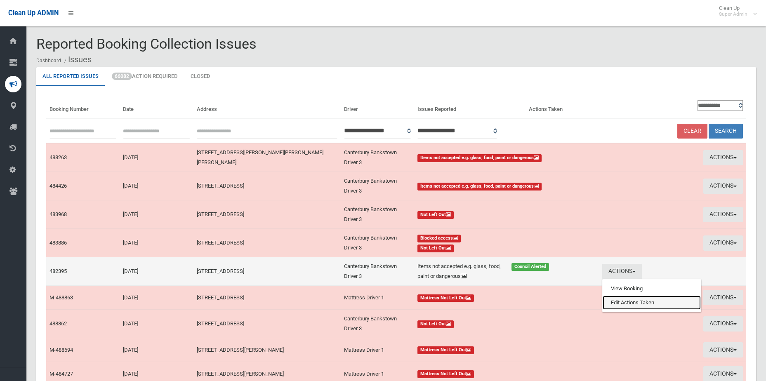
click at [646, 306] on link "Edit Actions Taken" at bounding box center [652, 303] width 98 height 14
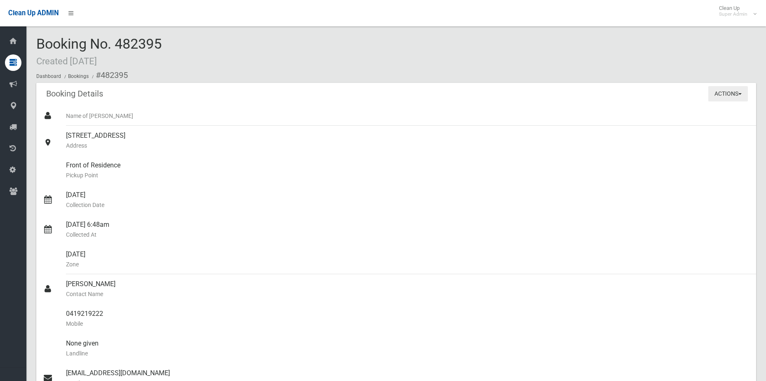
click at [730, 93] on button "Actions" at bounding box center [728, 93] width 40 height 15
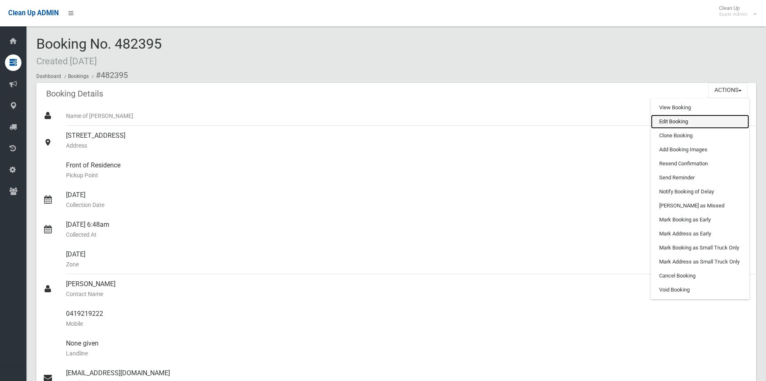
click at [714, 119] on link "Edit Booking" at bounding box center [700, 122] width 98 height 14
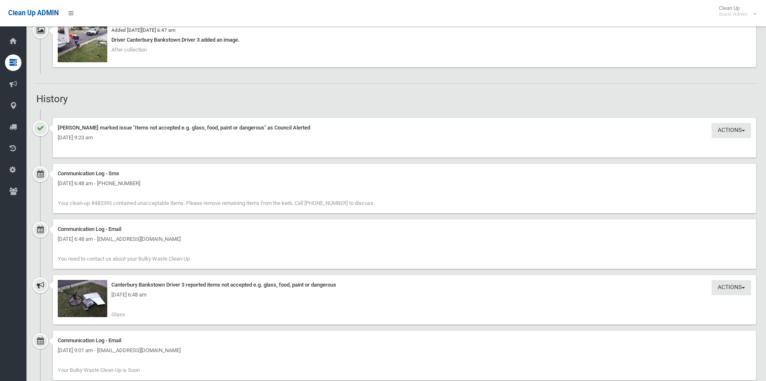
scroll to position [645, 0]
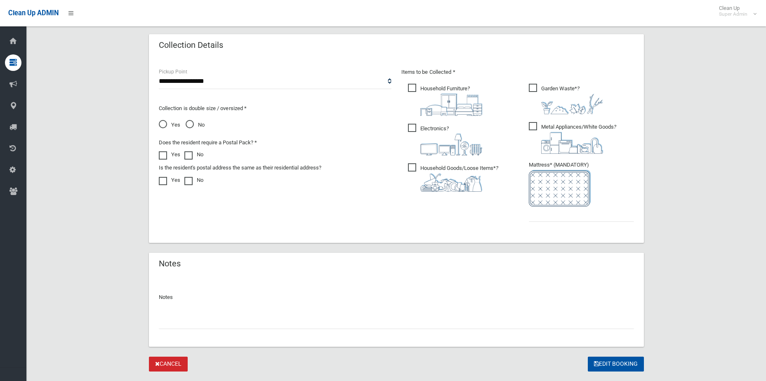
scroll to position [431, 0]
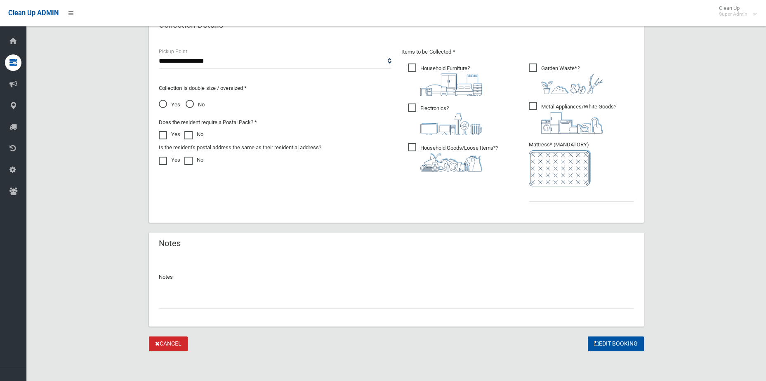
click at [257, 296] on input "text" at bounding box center [396, 301] width 475 height 15
click at [247, 299] on input "**********" at bounding box center [396, 301] width 475 height 15
type input "**********"
click at [588, 337] on button "Edit Booking" at bounding box center [616, 344] width 56 height 15
type input "*"
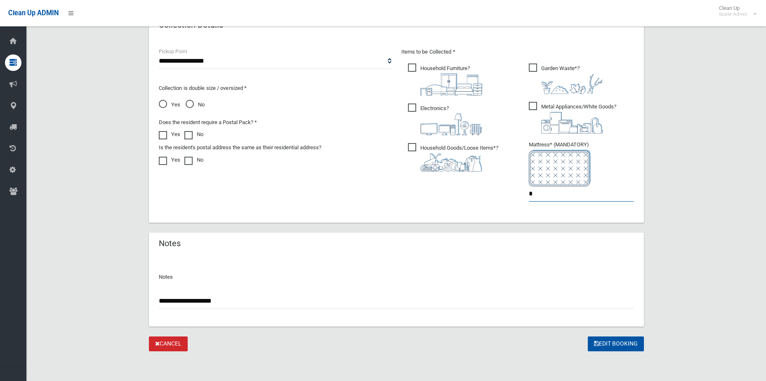
click at [588, 337] on button "Edit Booking" at bounding box center [616, 344] width 56 height 15
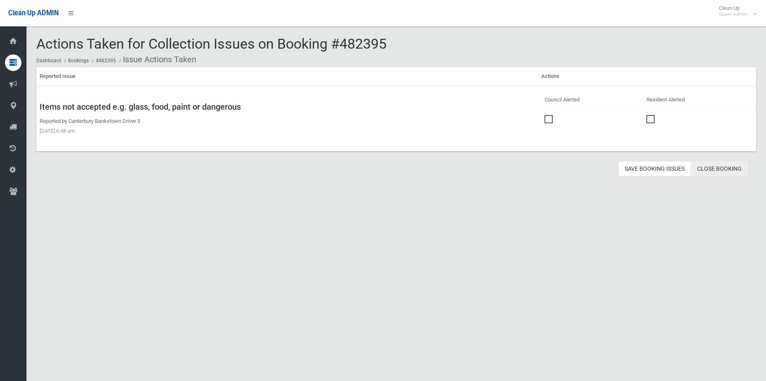
click at [708, 169] on link "Close Booking" at bounding box center [719, 168] width 57 height 15
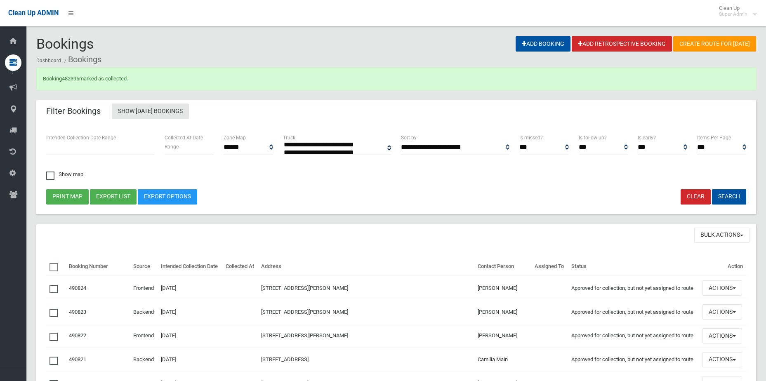
select select
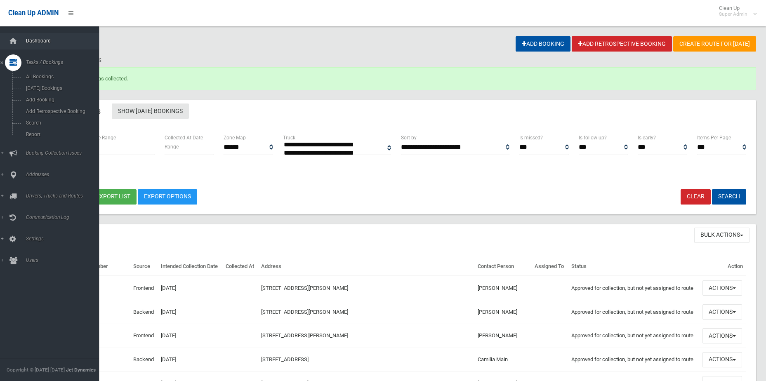
click at [20, 35] on link "Dashboard" at bounding box center [52, 41] width 105 height 17
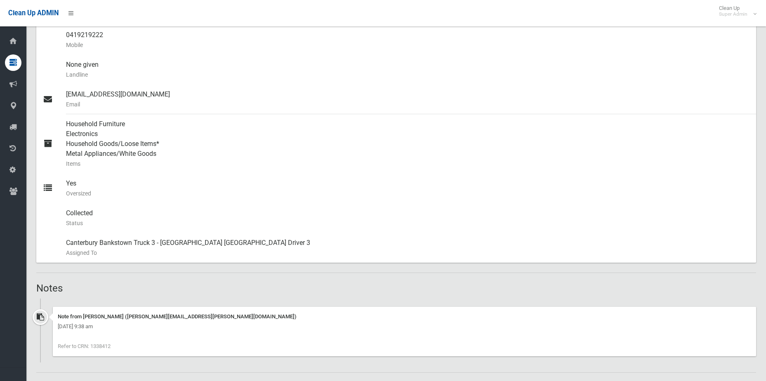
scroll to position [330, 0]
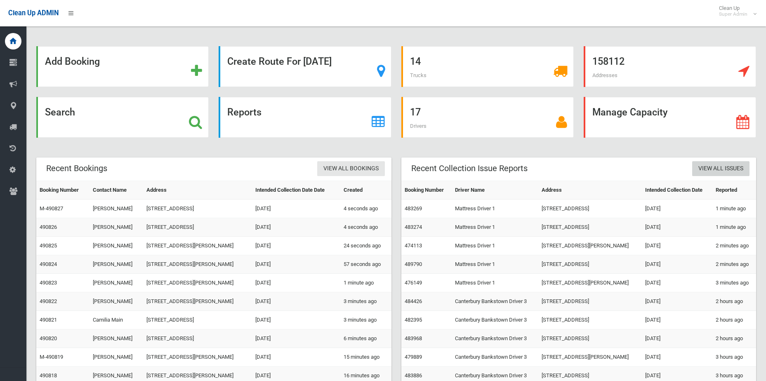
click at [716, 167] on link "View All Issues" at bounding box center [720, 168] width 57 height 15
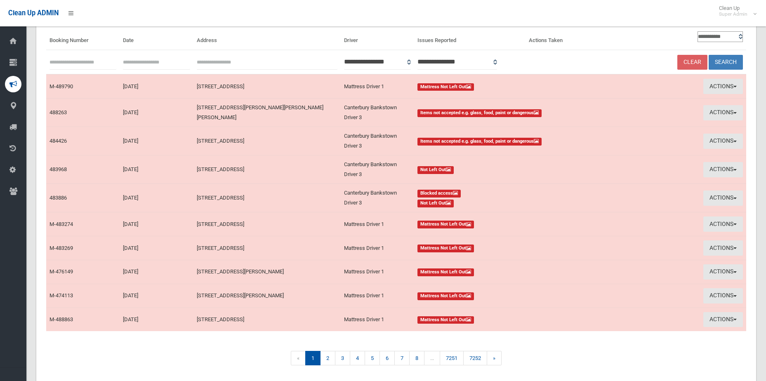
scroll to position [83, 0]
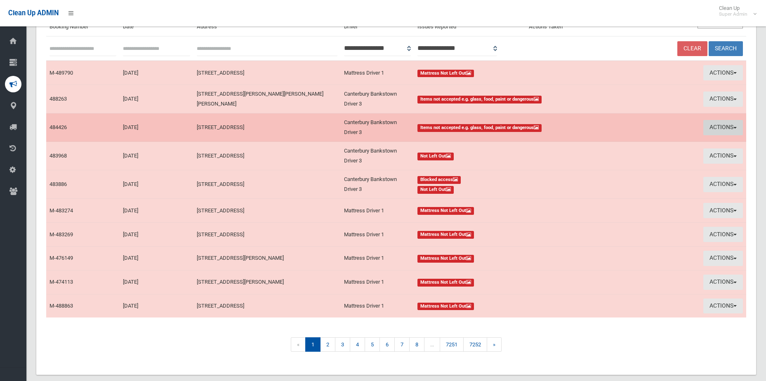
click at [721, 130] on button "Actions" at bounding box center [723, 127] width 40 height 15
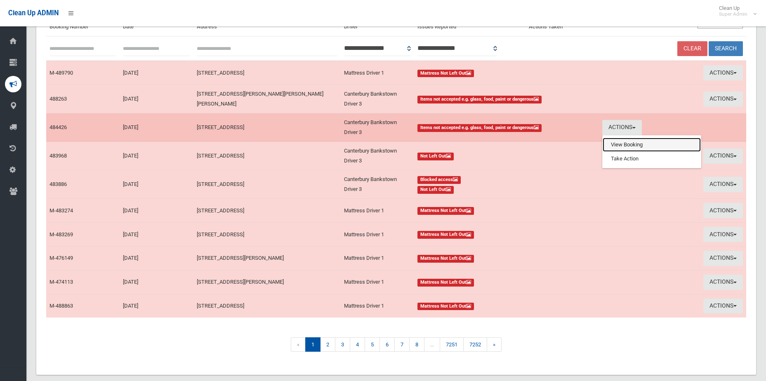
click at [632, 144] on link "View Booking" at bounding box center [652, 145] width 98 height 14
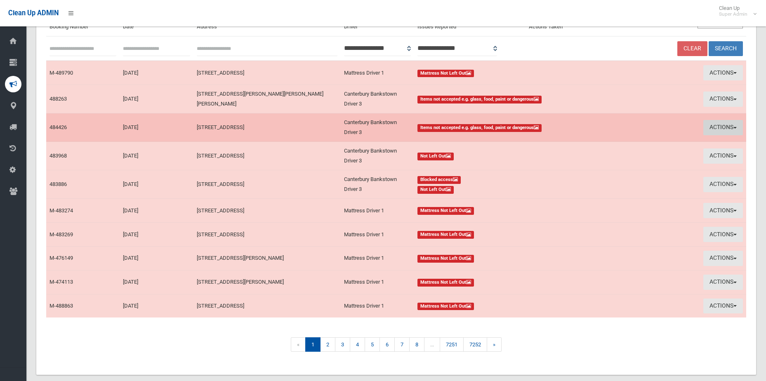
click at [737, 123] on button "Actions" at bounding box center [723, 127] width 40 height 15
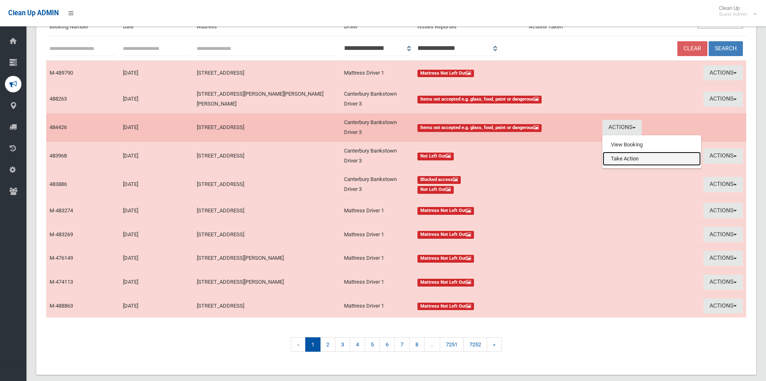
click at [625, 165] on link "Take Action" at bounding box center [652, 159] width 98 height 14
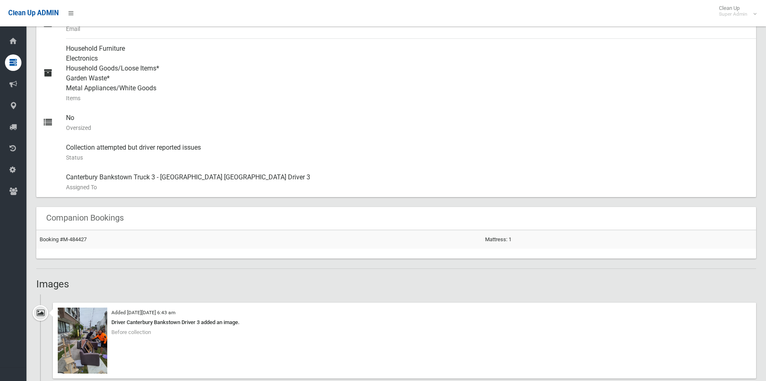
scroll to position [454, 0]
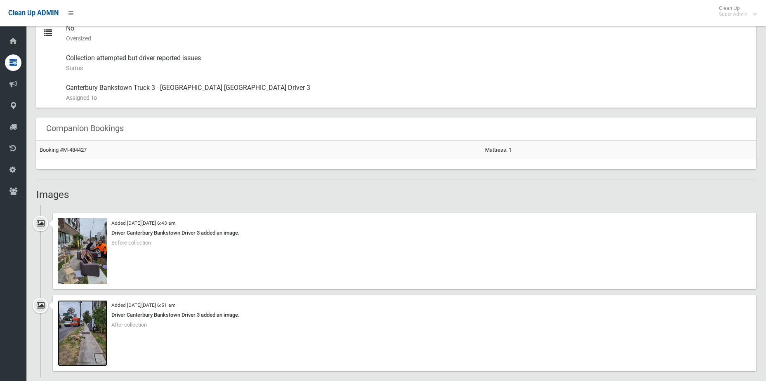
click at [78, 359] on img at bounding box center [83, 333] width 50 height 66
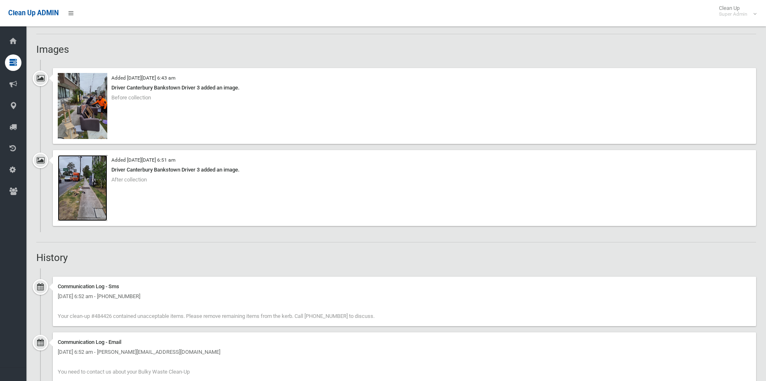
scroll to position [701, 0]
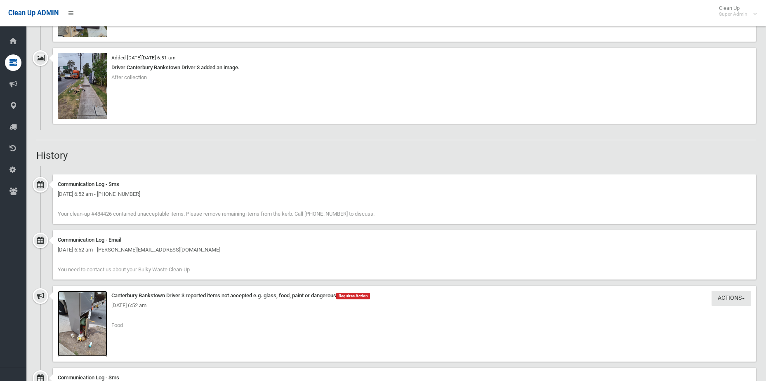
click at [78, 325] on img at bounding box center [83, 324] width 50 height 66
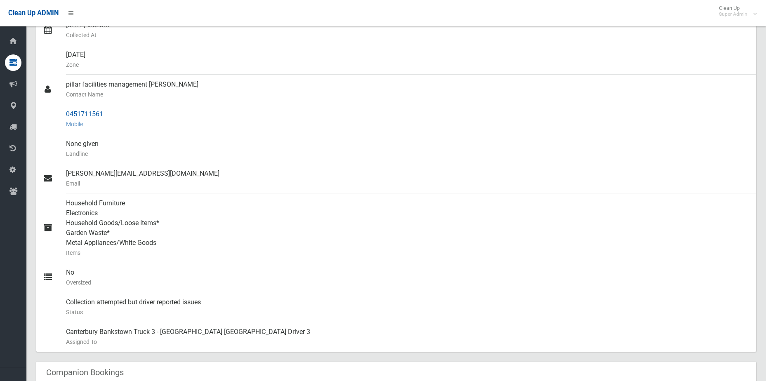
scroll to position [83, 0]
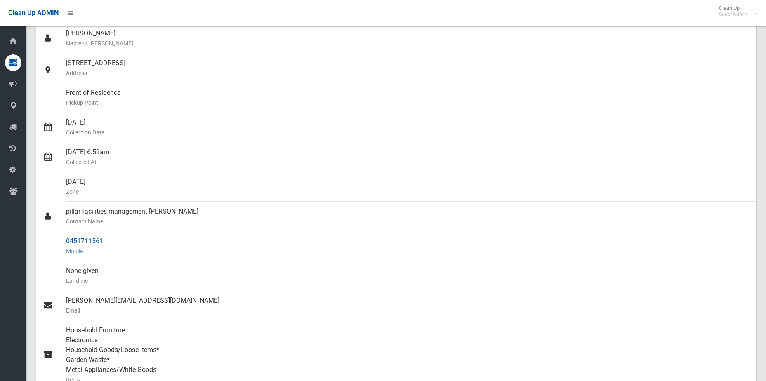
click at [100, 242] on div "0451711561 Mobile" at bounding box center [408, 246] width 684 height 30
drag, startPoint x: 104, startPoint y: 240, endPoint x: 47, endPoint y: 239, distance: 56.9
click at [47, 239] on link "0451711561 Mobile" at bounding box center [396, 246] width 720 height 30
copy link "0451711561"
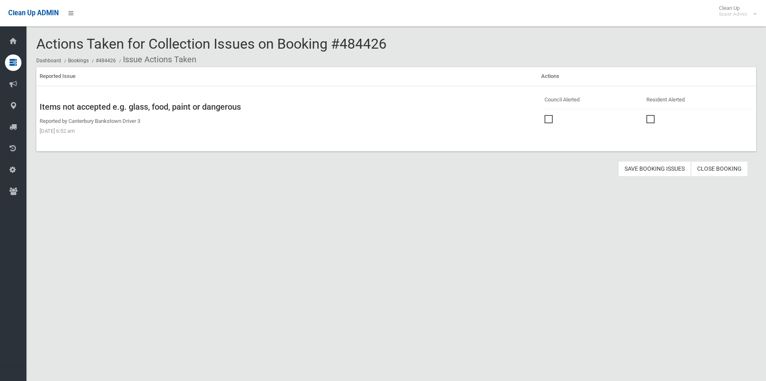
click at [546, 115] on span at bounding box center [551, 115] width 12 height 0
click at [639, 170] on button "Save Booking Issues" at bounding box center [654, 168] width 73 height 15
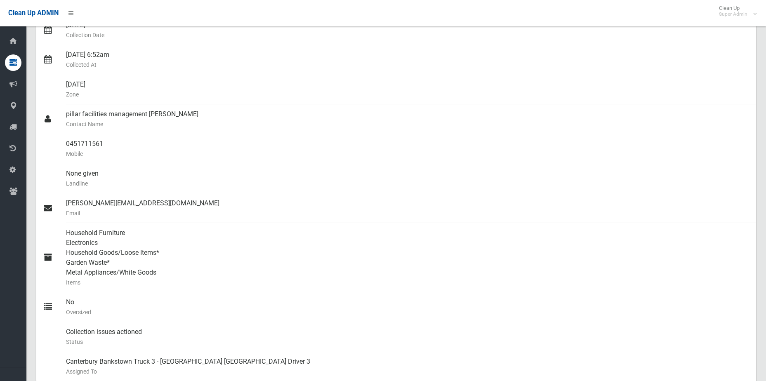
scroll to position [41, 0]
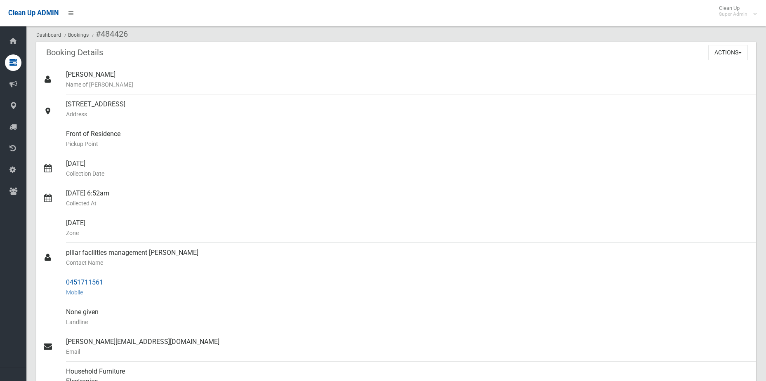
drag, startPoint x: 109, startPoint y: 285, endPoint x: 58, endPoint y: 283, distance: 51.2
click at [58, 283] on link "0451711561 Mobile" at bounding box center [396, 288] width 720 height 30
copy link "0451711561"
click at [749, 179] on div "07/10/2025 Collection Date" at bounding box center [408, 169] width 684 height 30
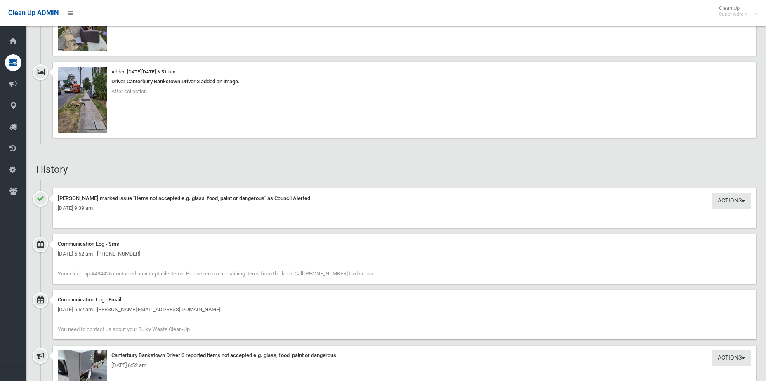
scroll to position [784, 0]
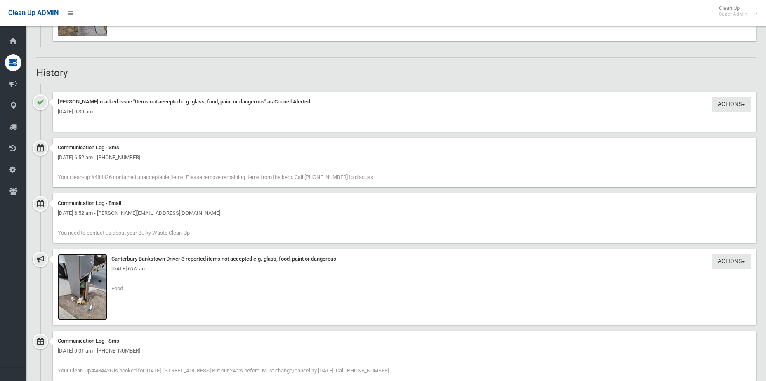
click at [81, 299] on img at bounding box center [83, 287] width 50 height 66
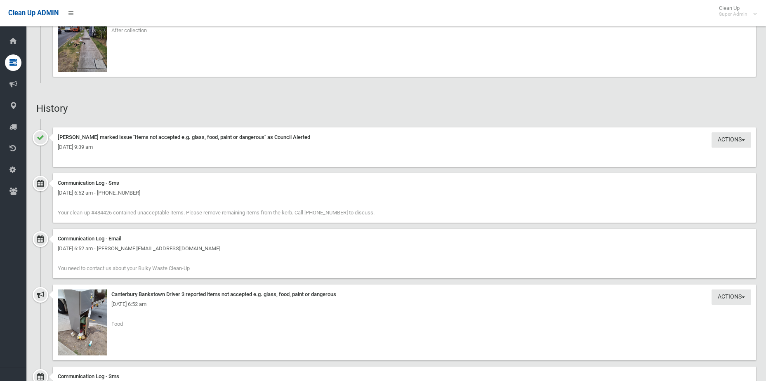
scroll to position [866, 0]
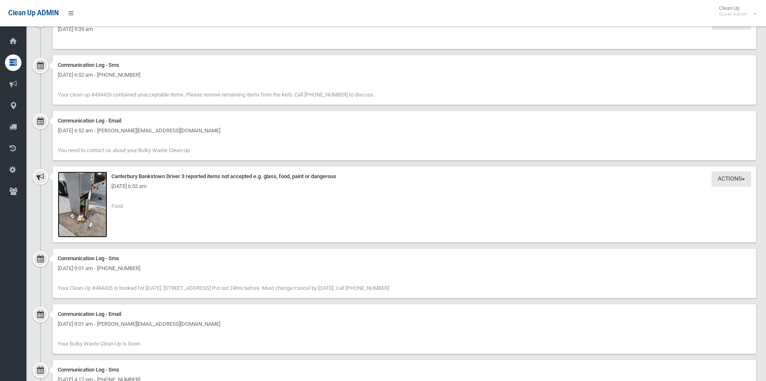
click at [93, 217] on img at bounding box center [83, 205] width 50 height 66
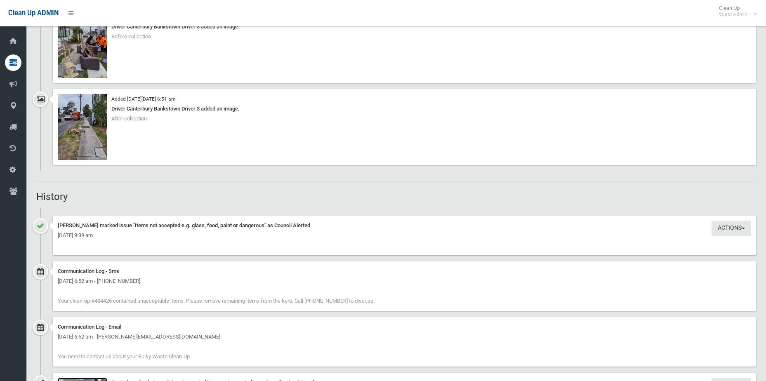
scroll to position [495, 0]
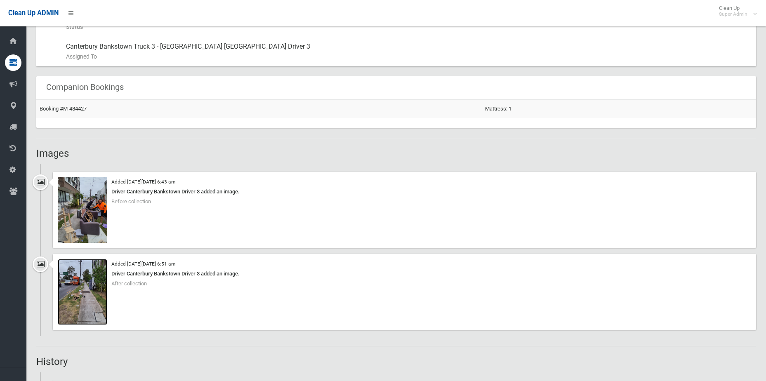
click at [93, 274] on img at bounding box center [83, 292] width 50 height 66
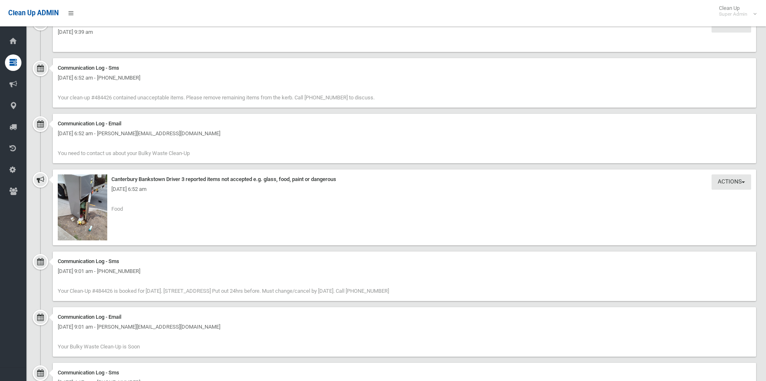
scroll to position [866, 0]
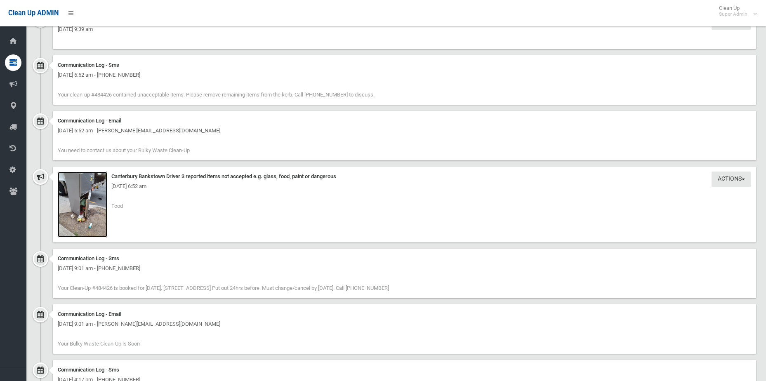
click at [87, 202] on img at bounding box center [83, 205] width 50 height 66
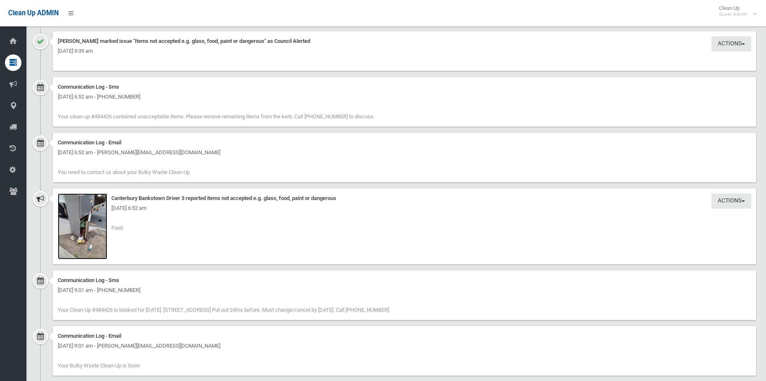
scroll to position [908, 0]
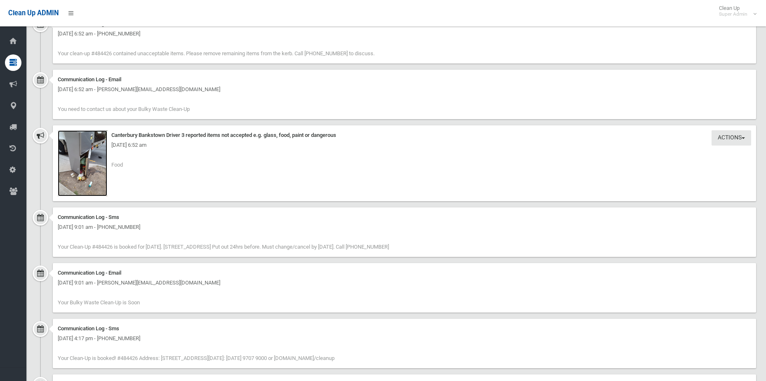
click at [91, 174] on img at bounding box center [83, 163] width 50 height 66
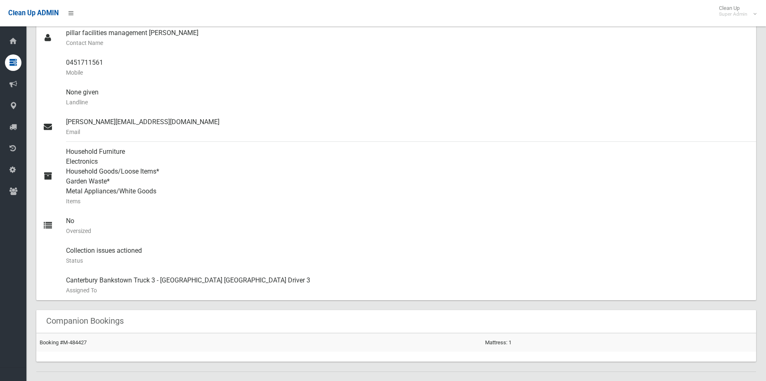
scroll to position [206, 0]
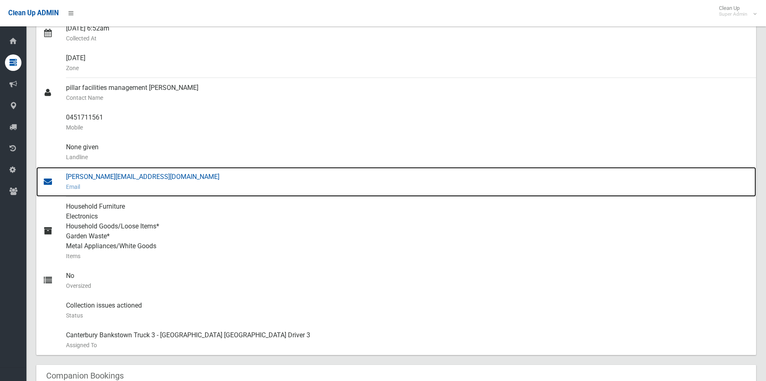
click at [125, 177] on div "erin@pillarfm.com.au Email" at bounding box center [408, 182] width 684 height 30
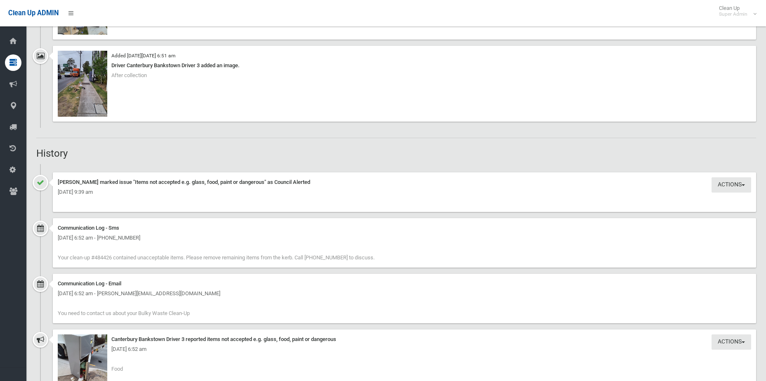
scroll to position [743, 0]
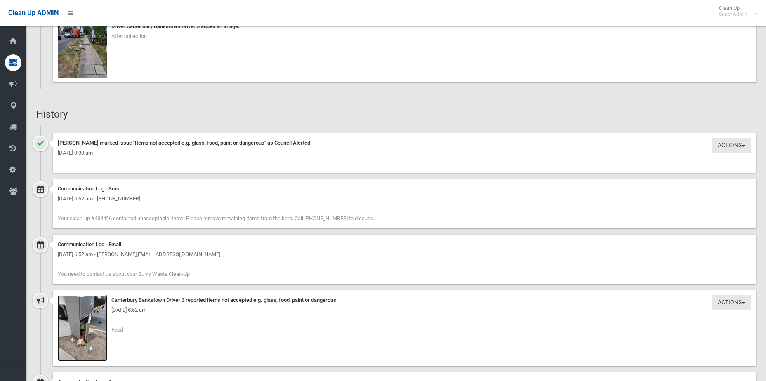
click at [80, 330] on img at bounding box center [83, 328] width 50 height 66
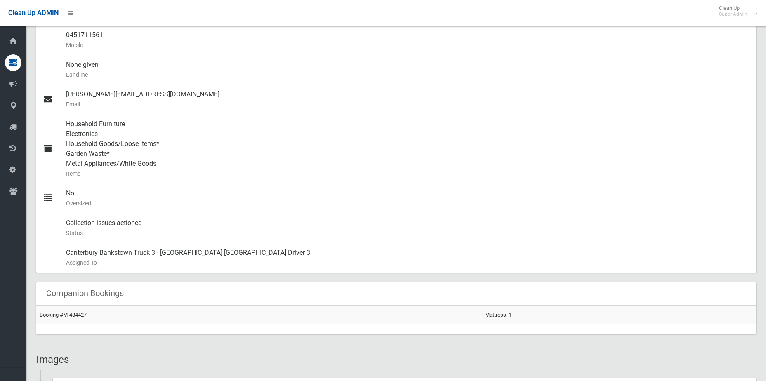
scroll to position [0, 0]
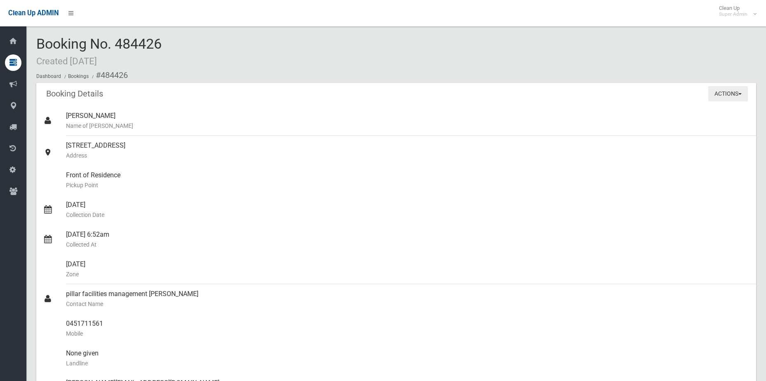
click at [725, 94] on button "Actions" at bounding box center [728, 93] width 40 height 15
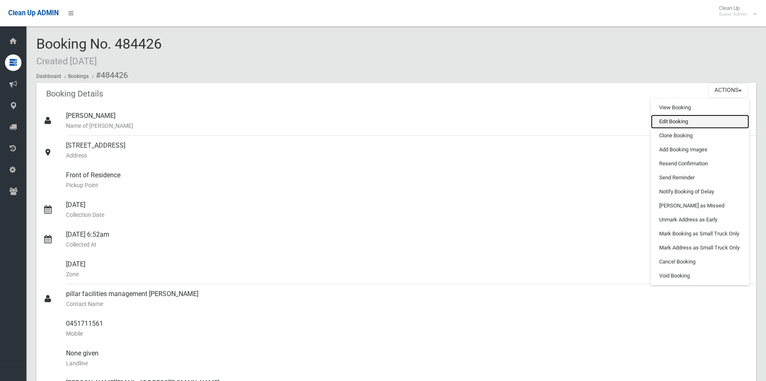
click at [700, 120] on link "Edit Booking" at bounding box center [700, 122] width 98 height 14
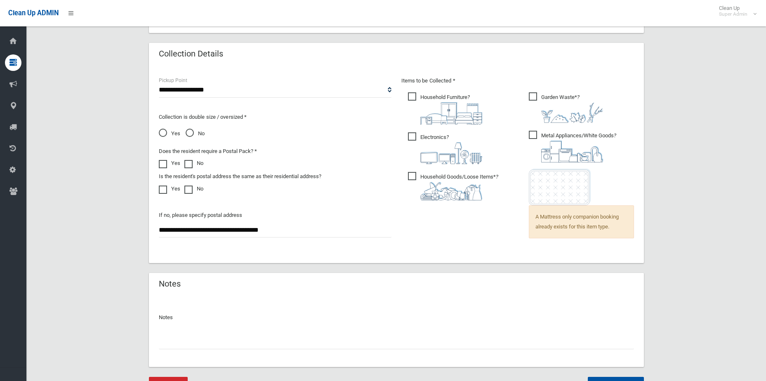
scroll to position [568, 0]
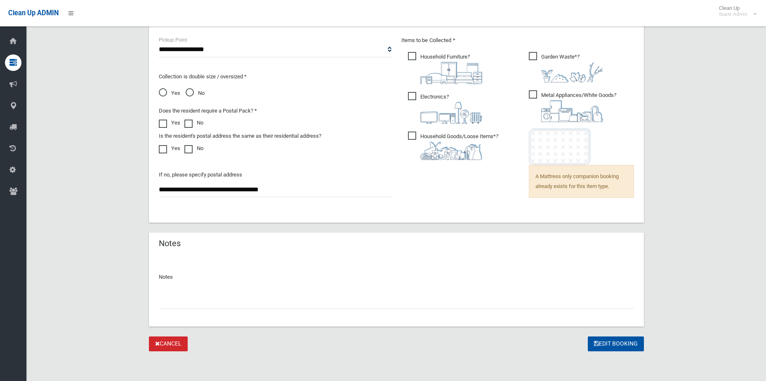
click at [207, 289] on div at bounding box center [396, 298] width 475 height 22
click at [207, 296] on input "text" at bounding box center [396, 301] width 475 height 15
paste input "********"
type input "**********"
click at [618, 344] on button "Edit Booking" at bounding box center [616, 344] width 56 height 15
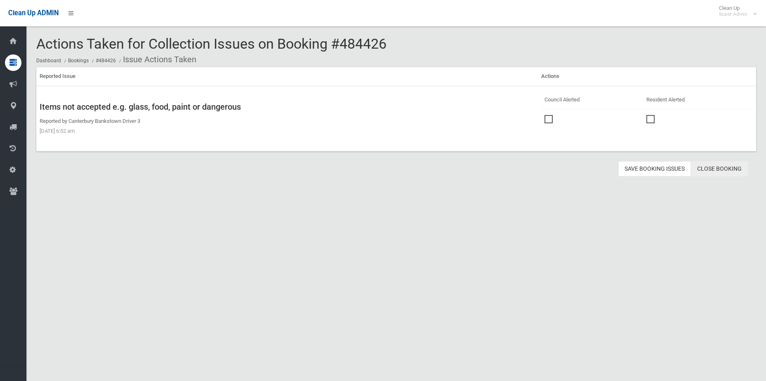
click at [726, 177] on div "Actions Taken for Collection Issues on Booking #484426 Dashboard Bookings #4844…" at bounding box center [383, 200] width 766 height 381
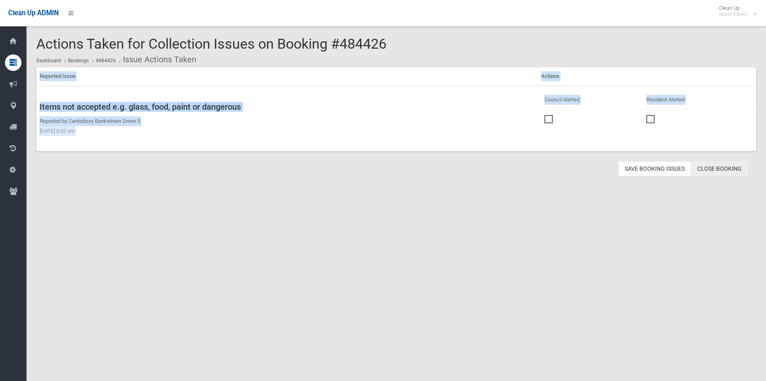
drag, startPoint x: 726, startPoint y: 177, endPoint x: 722, endPoint y: 170, distance: 8.1
click at [722, 170] on link "Close Booking" at bounding box center [719, 168] width 57 height 15
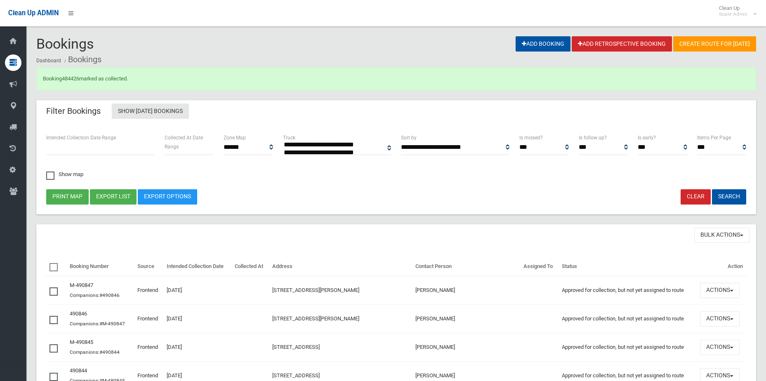
select select
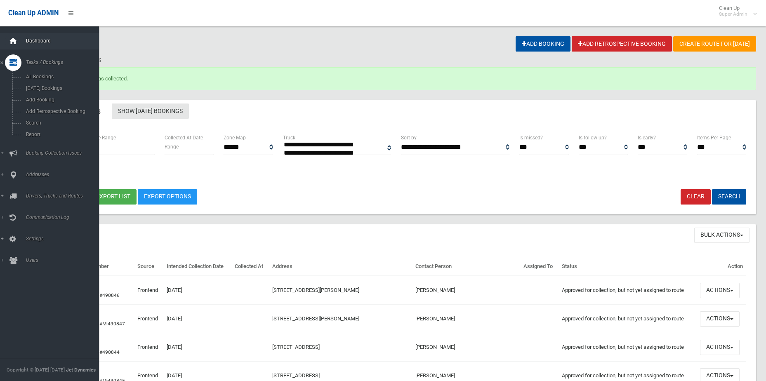
click at [12, 41] on icon at bounding box center [13, 41] width 9 height 17
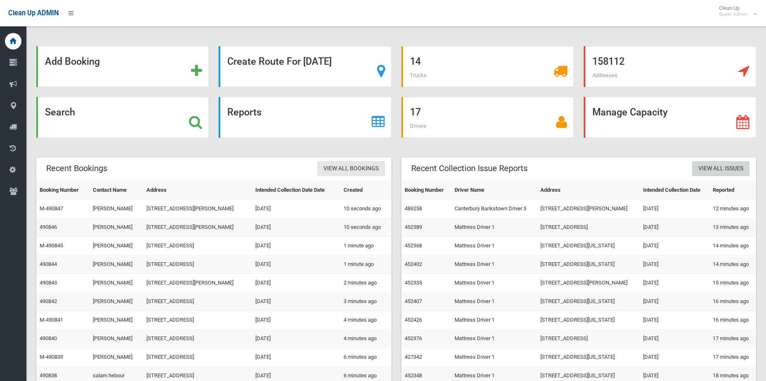
click at [731, 169] on link "View All Issues" at bounding box center [720, 168] width 57 height 15
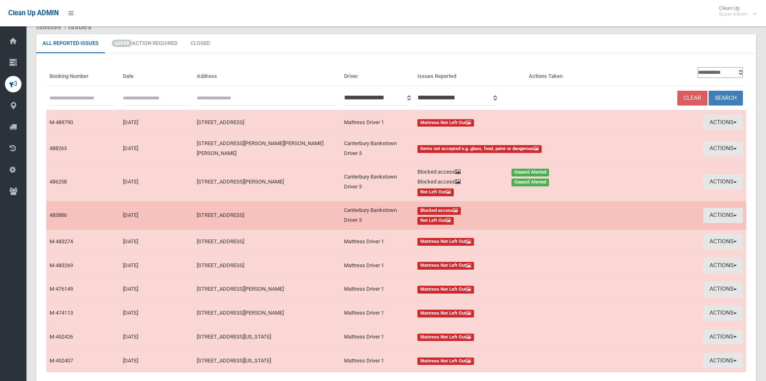
scroll to position [83, 0]
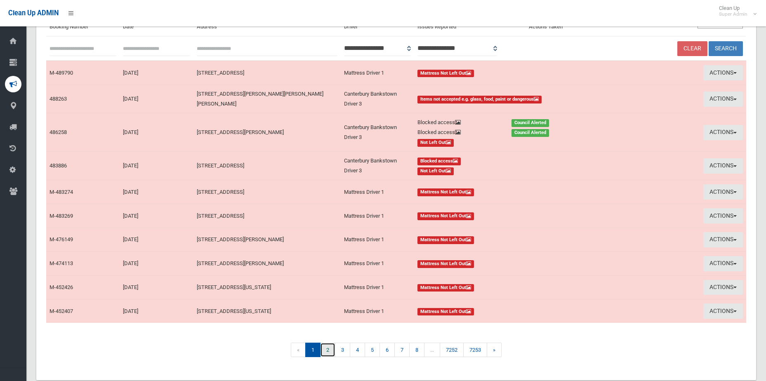
click at [326, 351] on link "2" at bounding box center [327, 350] width 15 height 14
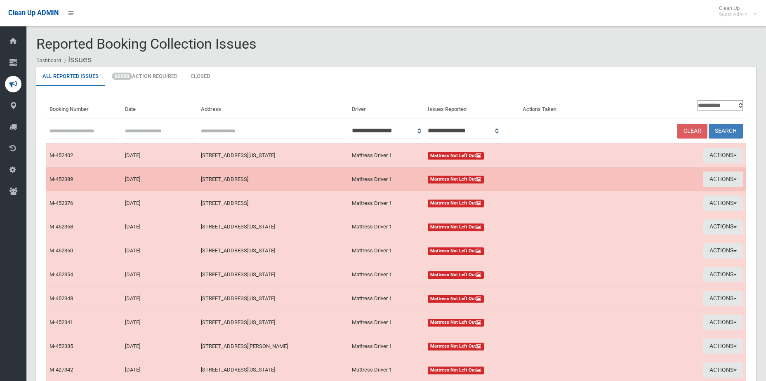
scroll to position [41, 0]
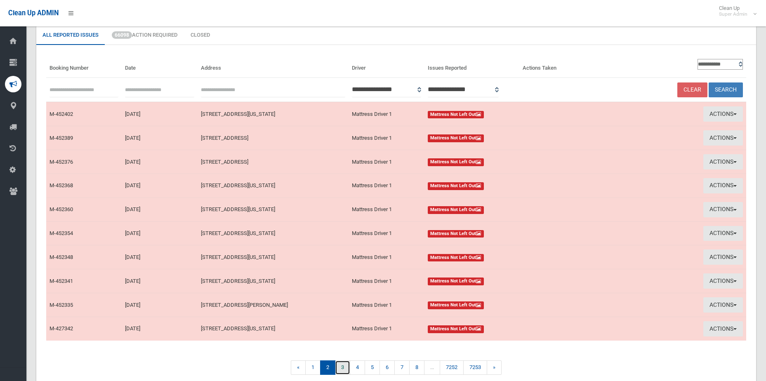
click at [341, 373] on link "3" at bounding box center [342, 368] width 15 height 14
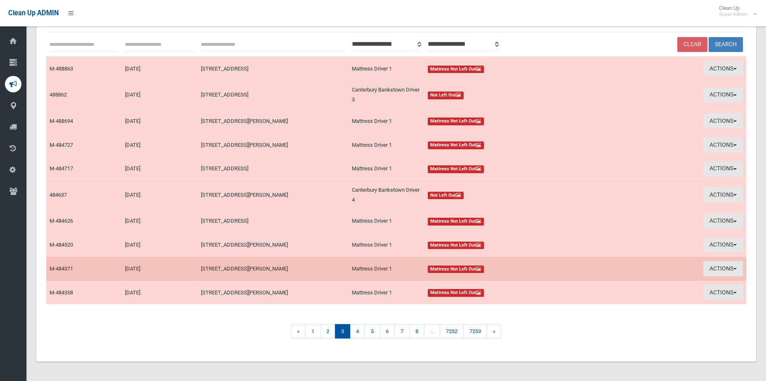
scroll to position [87, 0]
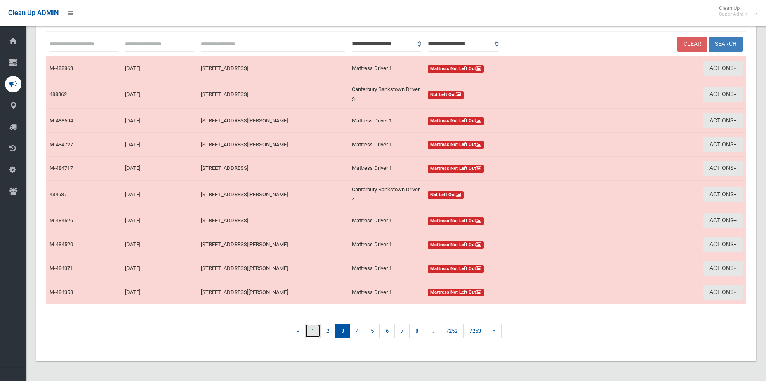
click at [314, 332] on link "1" at bounding box center [312, 331] width 15 height 14
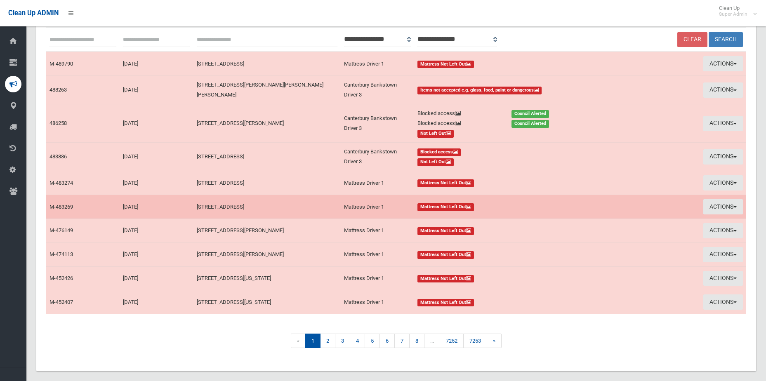
scroll to position [102, 0]
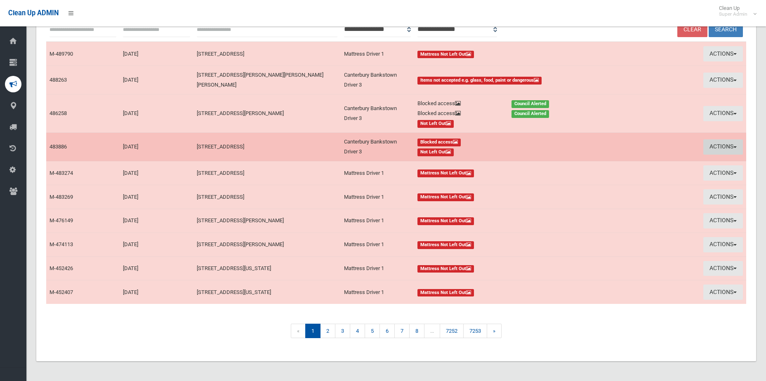
click at [726, 146] on button "Actions" at bounding box center [723, 146] width 40 height 15
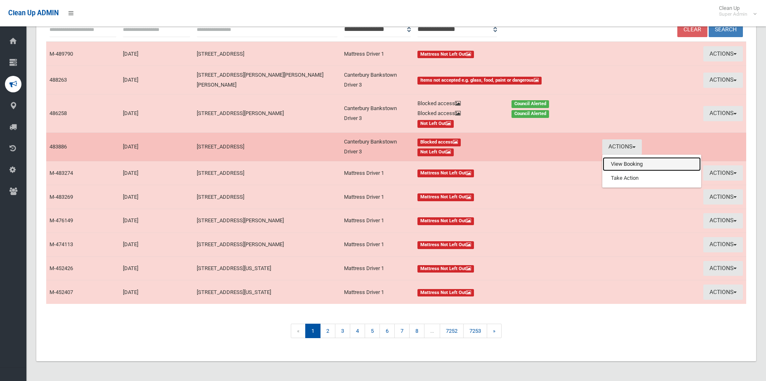
click at [647, 166] on link "View Booking" at bounding box center [652, 164] width 98 height 14
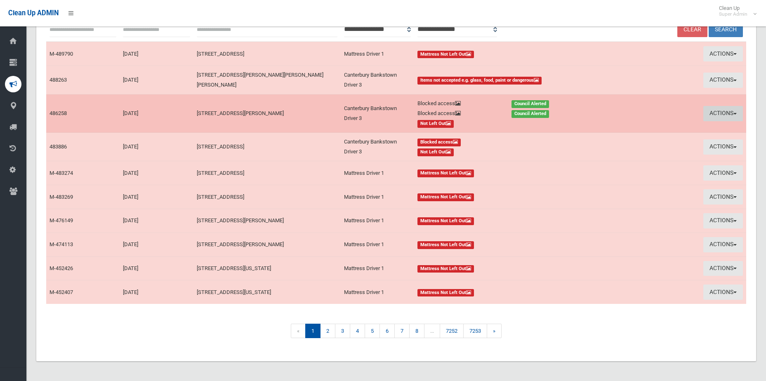
click at [731, 120] on button "Actions" at bounding box center [723, 113] width 40 height 15
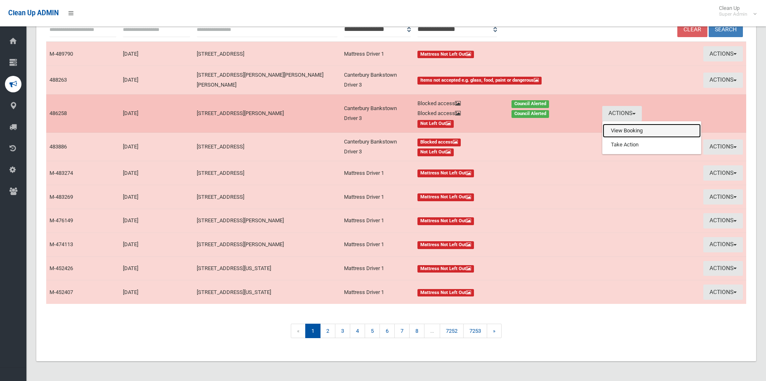
click at [659, 133] on link "View Booking" at bounding box center [652, 131] width 98 height 14
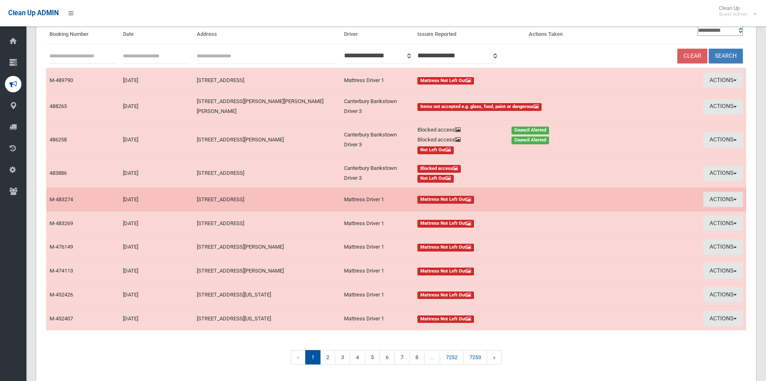
scroll to position [61, 0]
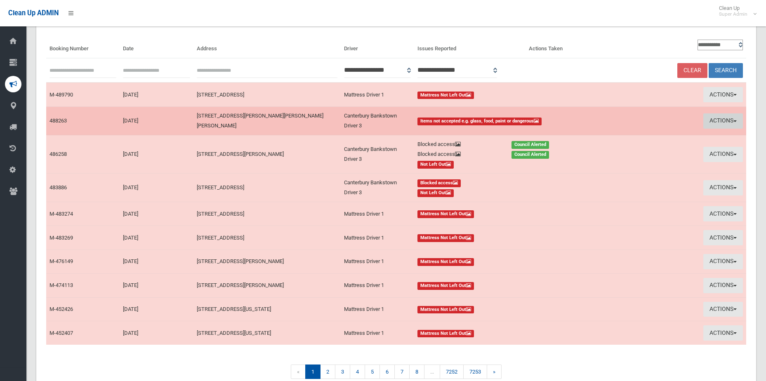
click at [714, 119] on button "Actions" at bounding box center [723, 120] width 40 height 15
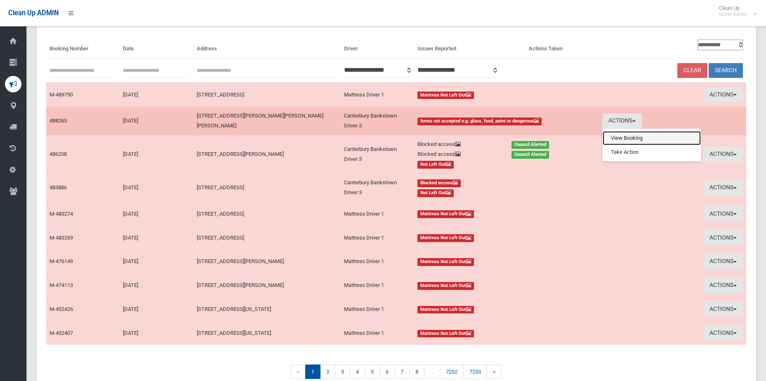
click at [669, 136] on link "View Booking" at bounding box center [652, 138] width 98 height 14
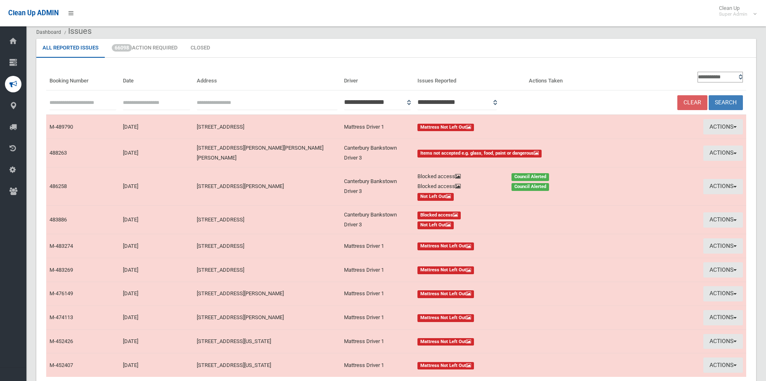
scroll to position [0, 0]
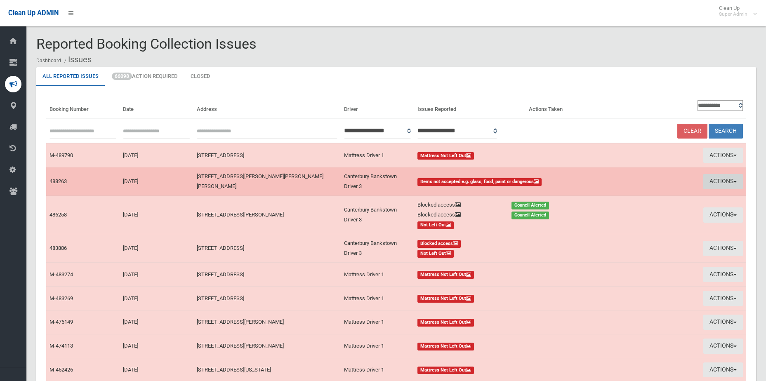
click at [713, 184] on button "Actions" at bounding box center [723, 181] width 40 height 15
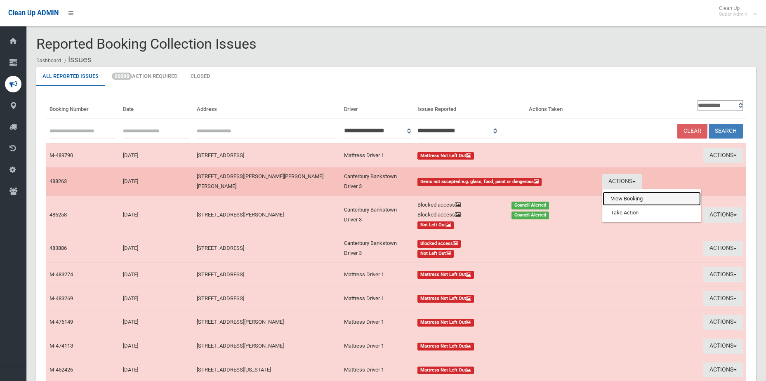
click at [647, 205] on link "View Booking" at bounding box center [652, 199] width 98 height 14
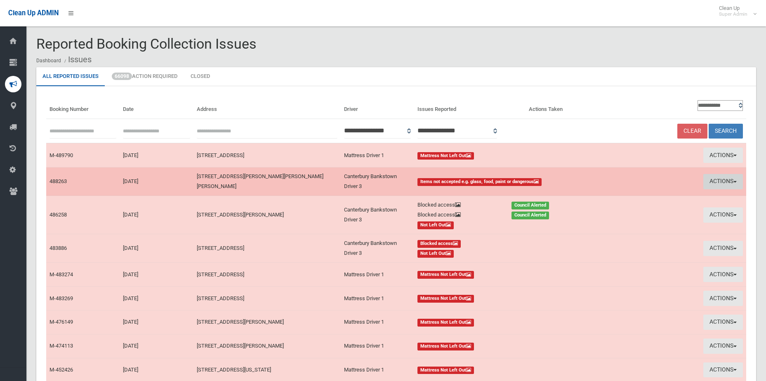
click at [712, 184] on button "Actions" at bounding box center [723, 181] width 40 height 15
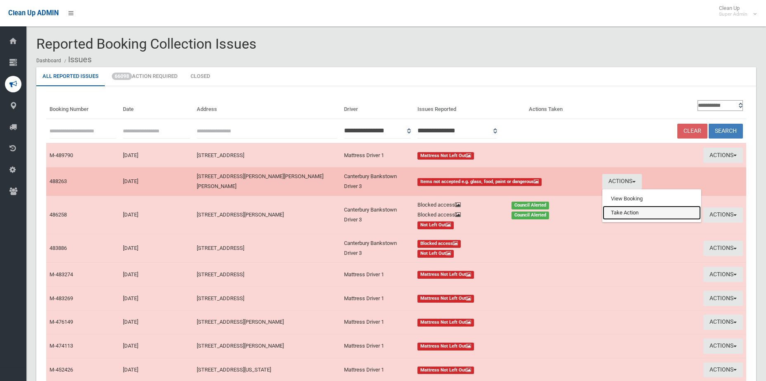
click at [652, 209] on link "Take Action" at bounding box center [652, 213] width 98 height 14
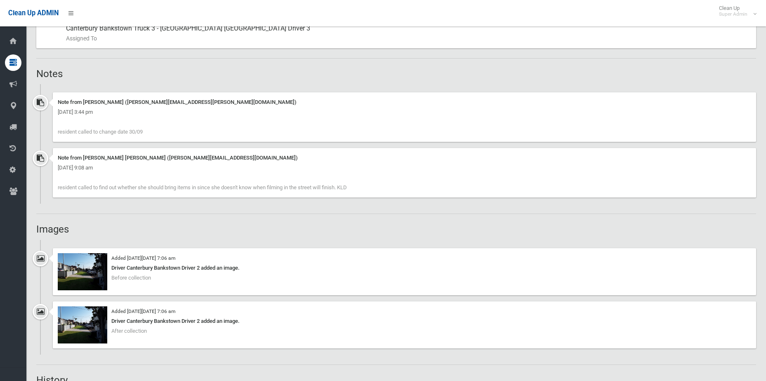
scroll to position [701, 0]
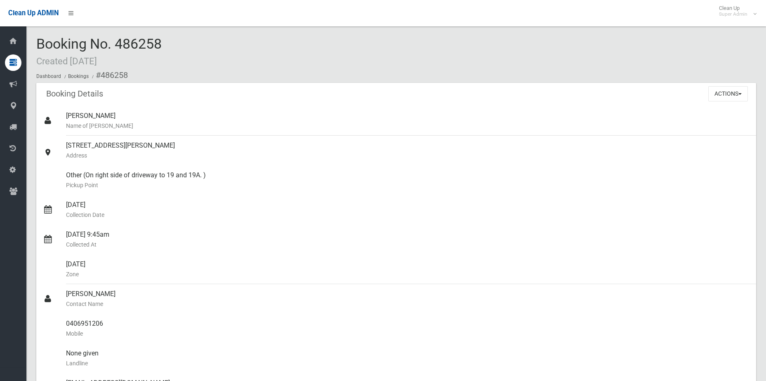
scroll to position [578, 0]
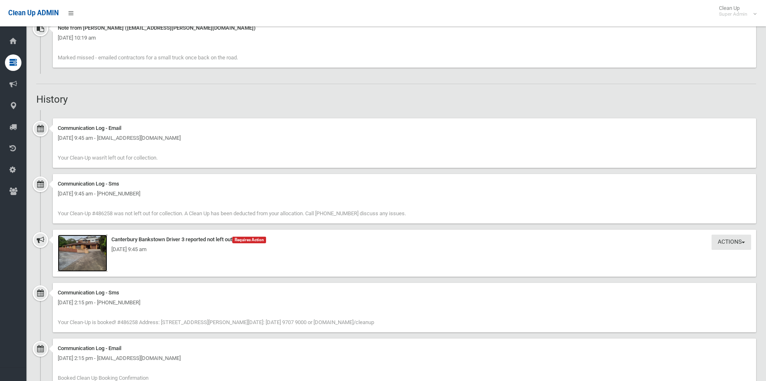
click at [90, 265] on img at bounding box center [83, 253] width 50 height 37
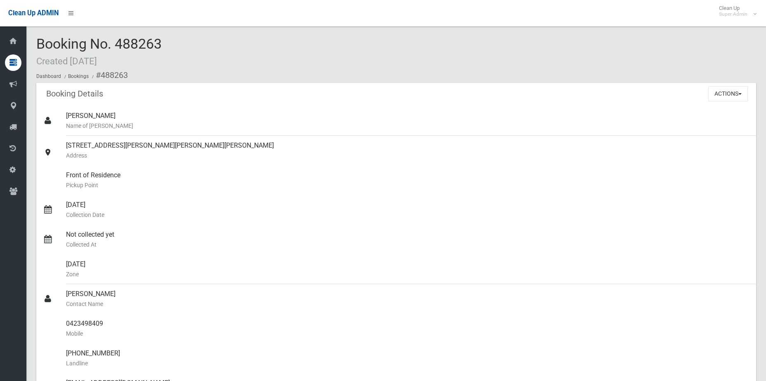
scroll to position [536, 0]
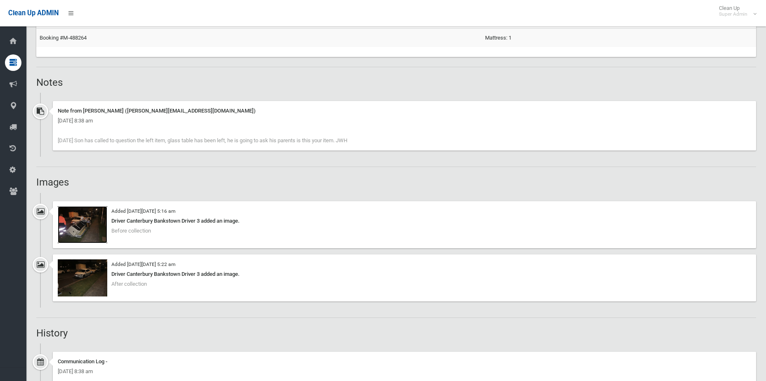
click at [69, 236] on img at bounding box center [83, 224] width 50 height 37
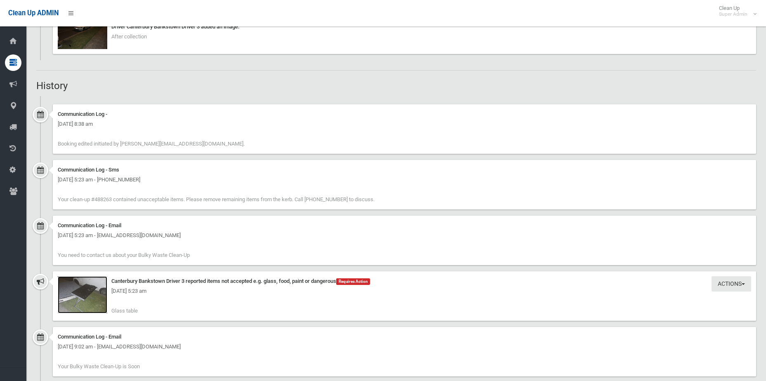
click at [83, 302] on img at bounding box center [83, 294] width 50 height 37
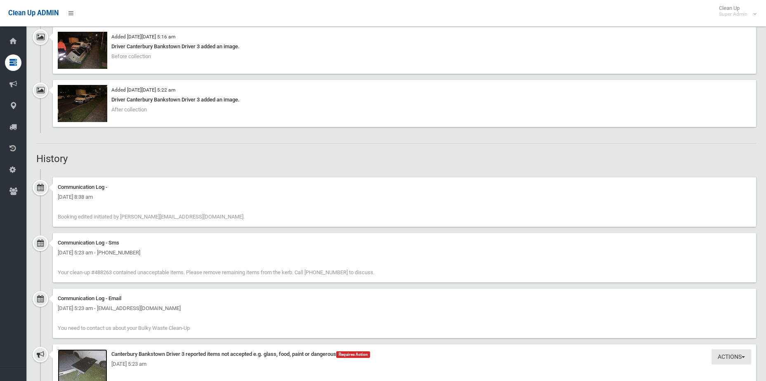
scroll to position [619, 0]
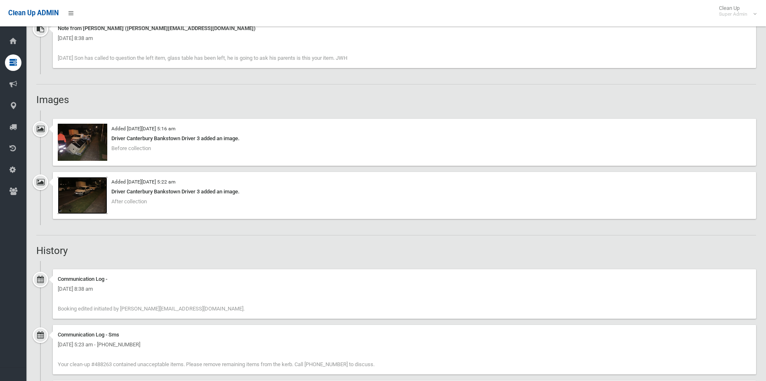
click at [96, 210] on img at bounding box center [83, 195] width 50 height 37
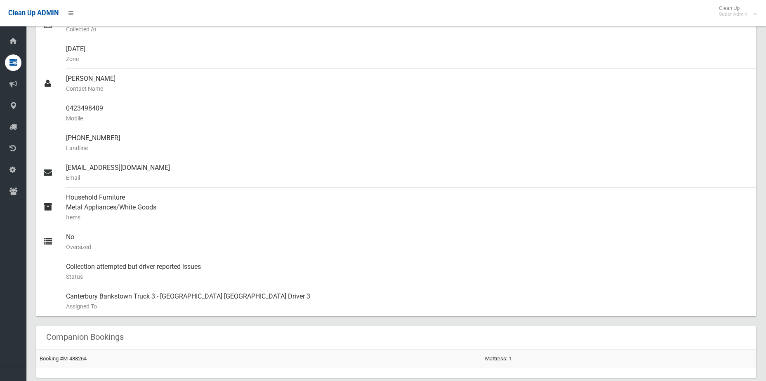
scroll to position [165, 0]
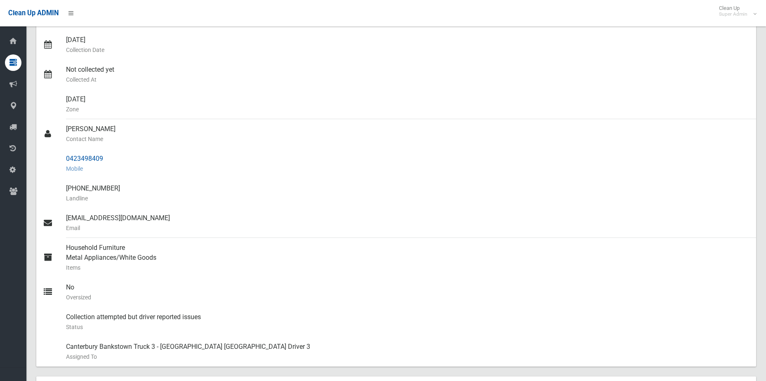
drag, startPoint x: 108, startPoint y: 157, endPoint x: 50, endPoint y: 160, distance: 57.4
click at [50, 160] on link "0423498409 Mobile" at bounding box center [396, 164] width 720 height 30
copy link "0423498409"
click at [685, 58] on div "07/10/2025 Collection Date" at bounding box center [408, 45] width 684 height 30
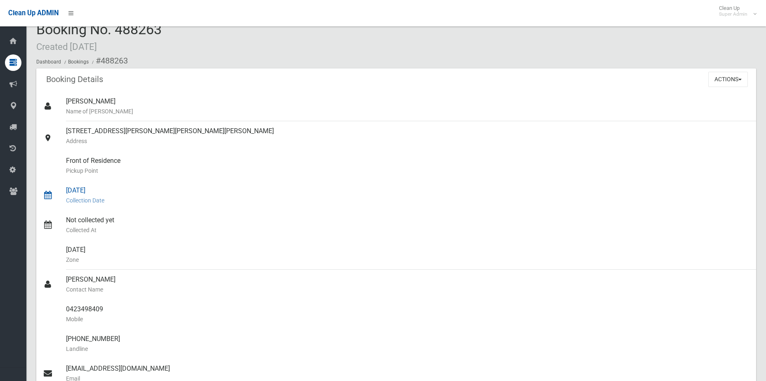
scroll to position [0, 0]
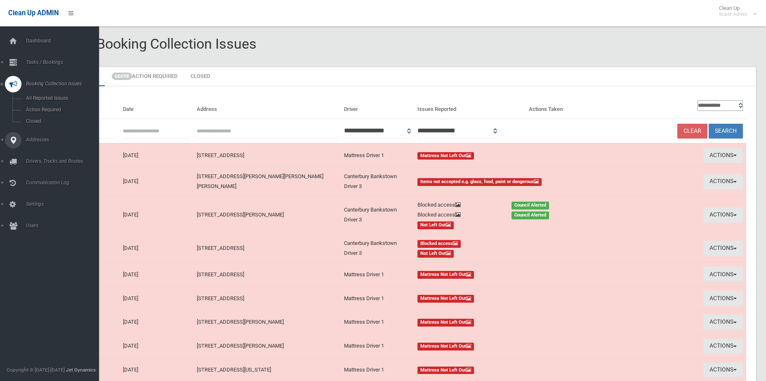
drag, startPoint x: 32, startPoint y: 138, endPoint x: 23, endPoint y: 138, distance: 8.7
click at [32, 138] on span "Addresses" at bounding box center [65, 140] width 82 height 6
click at [31, 116] on link "All Addresses" at bounding box center [52, 120] width 105 height 12
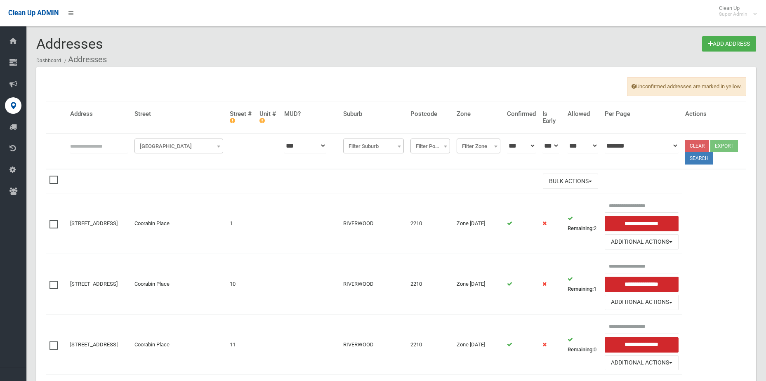
click at [67, 139] on th at bounding box center [99, 151] width 64 height 35
click at [78, 143] on input "text" at bounding box center [99, 145] width 58 height 15
type input "*********"
click button at bounding box center [0, 0] width 0 height 0
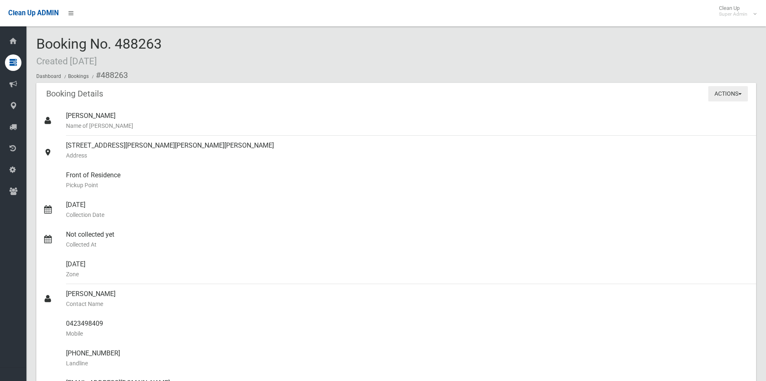
click at [708, 89] on button "Actions" at bounding box center [728, 93] width 40 height 15
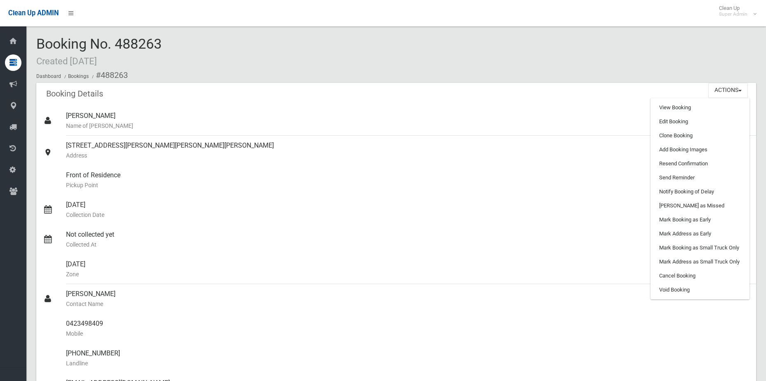
click at [604, 68] on ol "Dashboard Bookings #488263" at bounding box center [396, 75] width 720 height 15
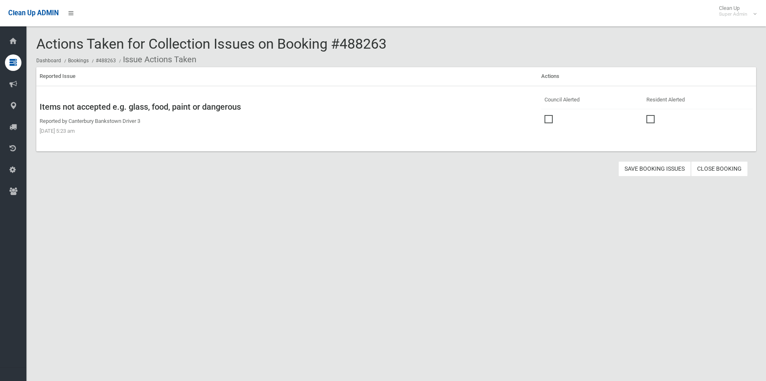
click at [548, 115] on span at bounding box center [551, 115] width 12 height 0
click at [657, 169] on button "Save Booking Issues" at bounding box center [654, 168] width 73 height 15
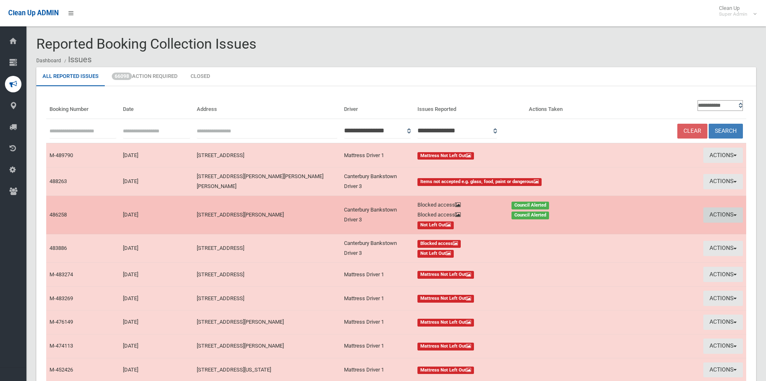
click at [725, 217] on button "Actions" at bounding box center [723, 214] width 40 height 15
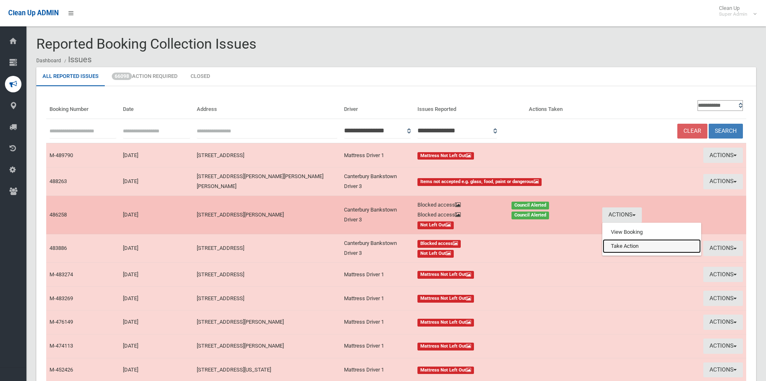
click at [645, 251] on link "Take Action" at bounding box center [652, 246] width 98 height 14
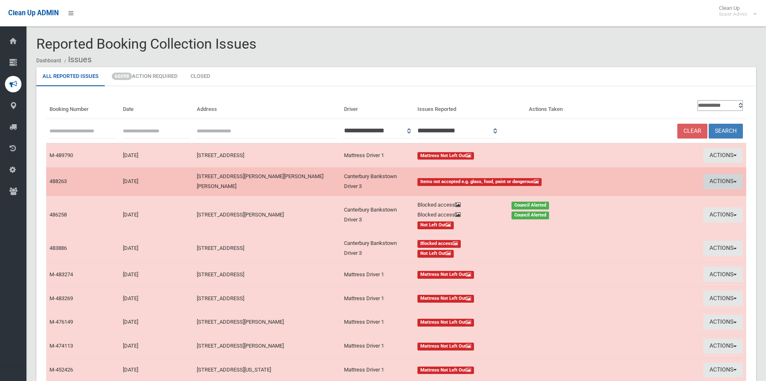
click at [727, 185] on button "Actions" at bounding box center [723, 181] width 40 height 15
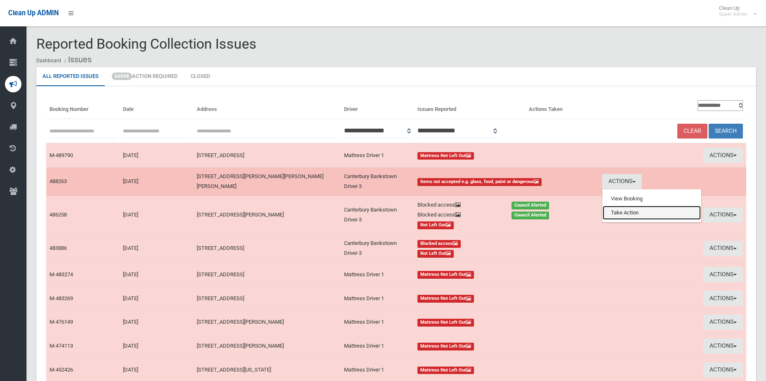
click at [614, 218] on link "Take Action" at bounding box center [652, 213] width 98 height 14
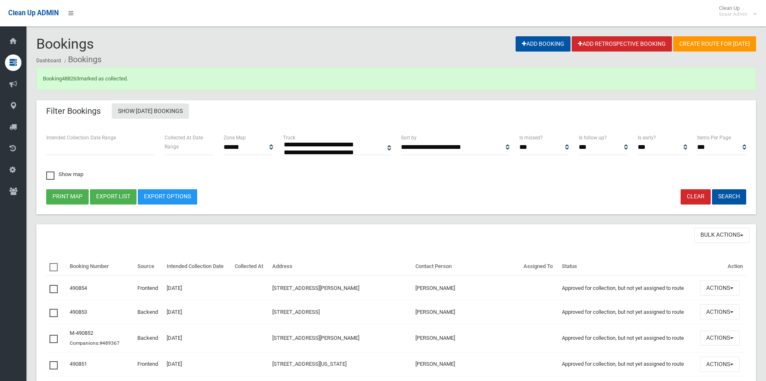
select select
click at [77, 78] on link "488263" at bounding box center [70, 78] width 17 height 6
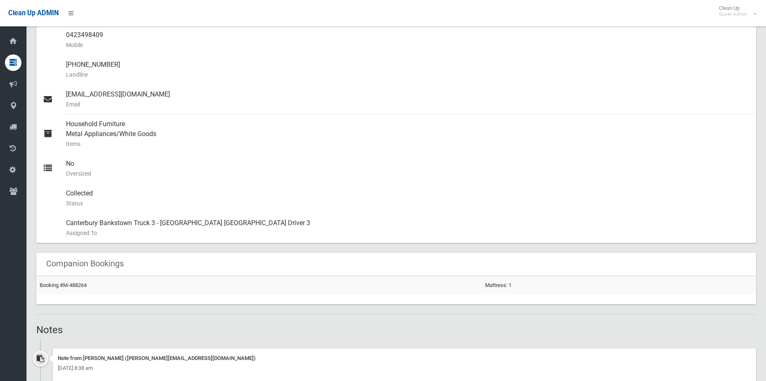
scroll to position [495, 0]
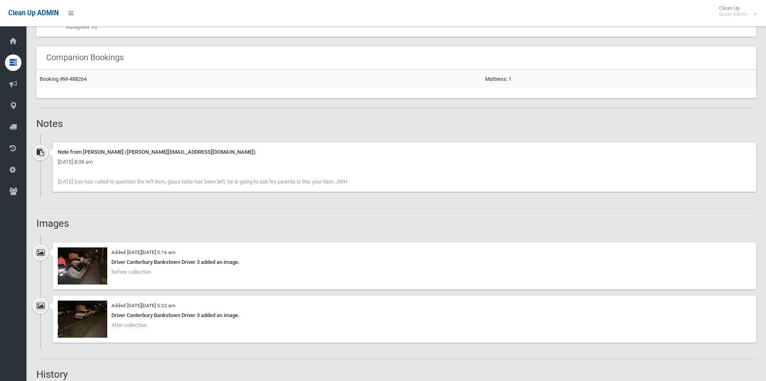
drag, startPoint x: 393, startPoint y: 181, endPoint x: 52, endPoint y: 182, distance: 340.3
click at [52, 182] on div "Note from Jennifer Heard (Jennifer.HEARD@cbcity.nsw.gov.au) Tuesday 7th October…" at bounding box center [396, 170] width 720 height 56
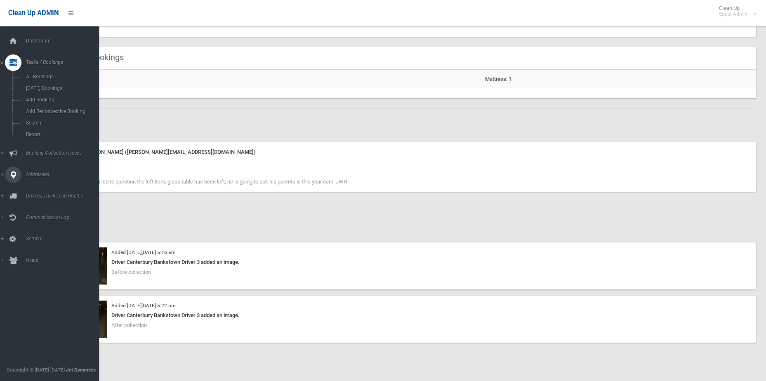
copy span "07.10.2025 Son has called to question the left item, glass table has been left,…"
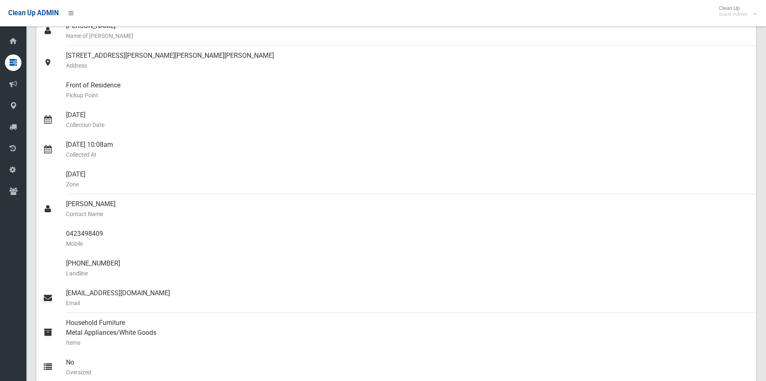
scroll to position [83, 0]
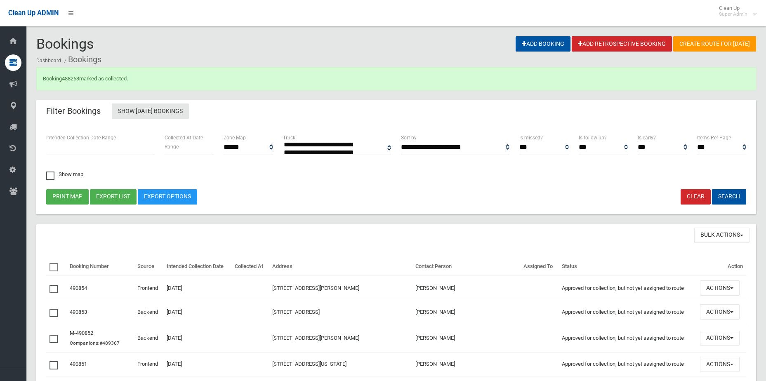
select select
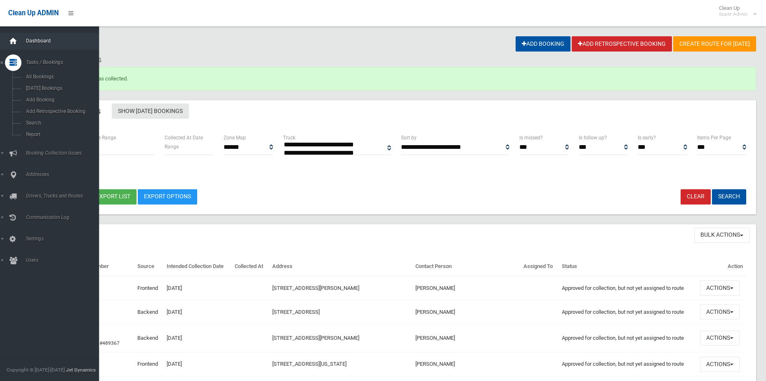
click at [18, 39] on div at bounding box center [13, 41] width 17 height 17
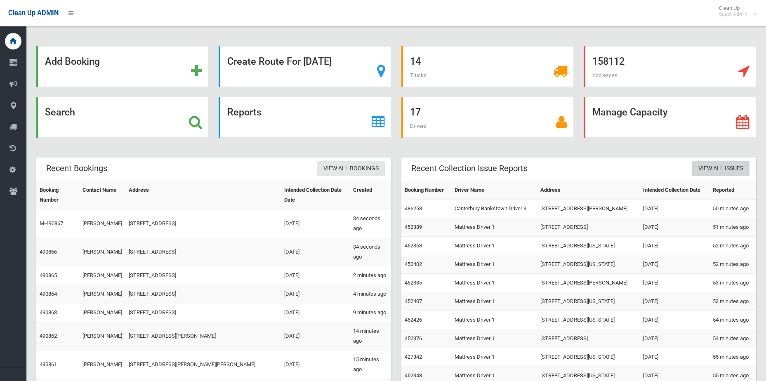
click at [706, 167] on link "View All Issues" at bounding box center [720, 168] width 57 height 15
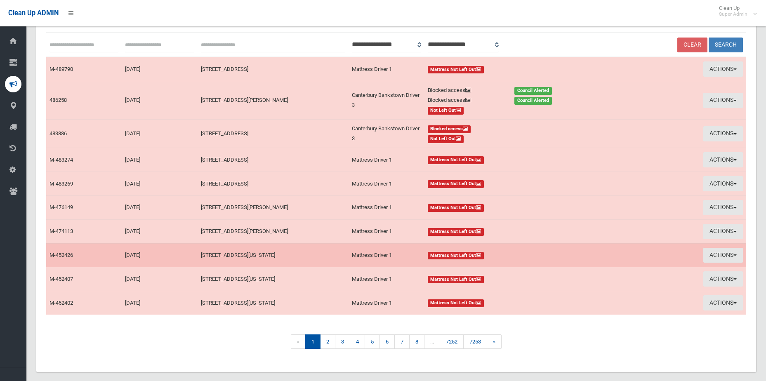
scroll to position [97, 0]
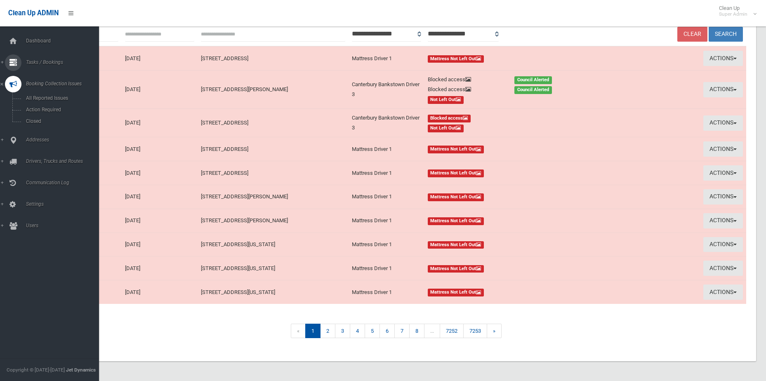
click at [61, 65] on link "Tasks / Bookings" at bounding box center [52, 62] width 105 height 17
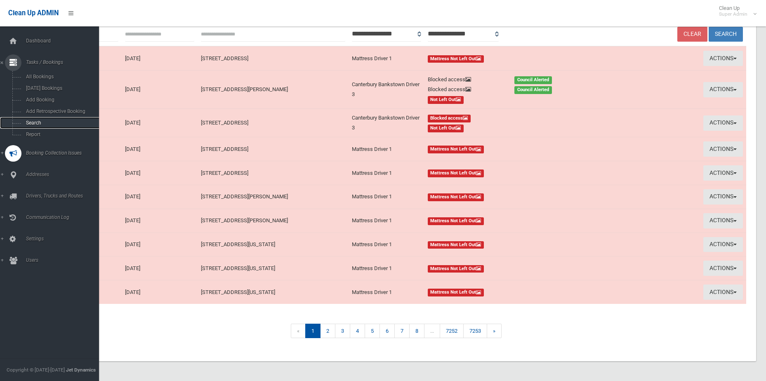
click at [36, 123] on span "Search" at bounding box center [61, 123] width 75 height 6
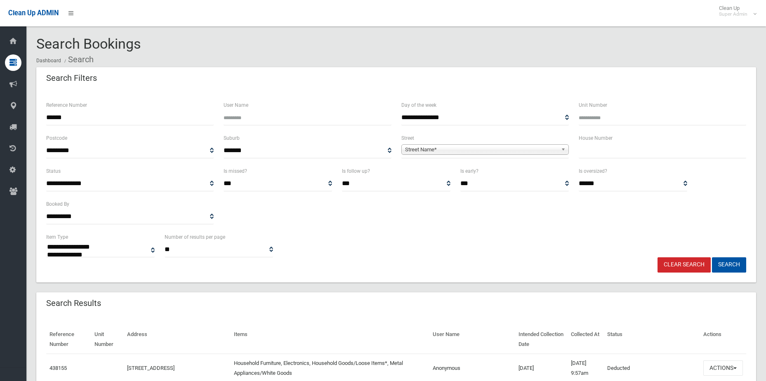
select select
type input "******"
click at [712, 257] on button "Search" at bounding box center [729, 264] width 34 height 15
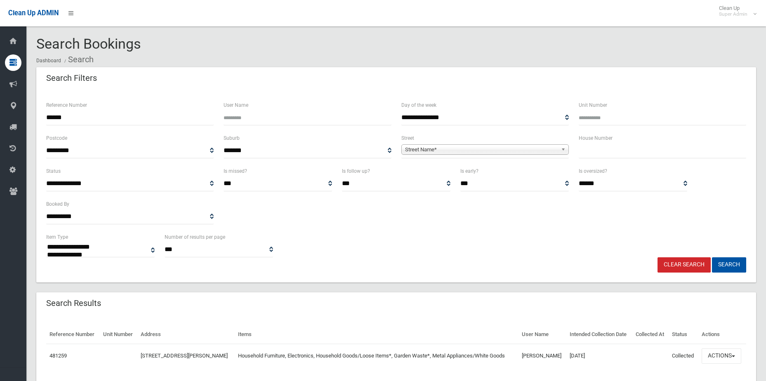
select select
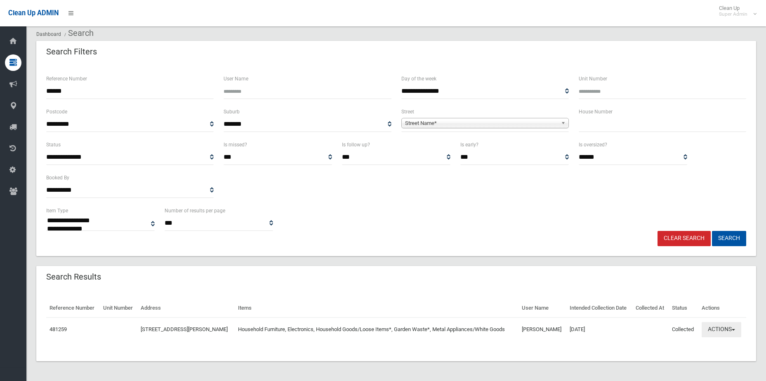
click at [722, 330] on button "Actions" at bounding box center [722, 329] width 40 height 15
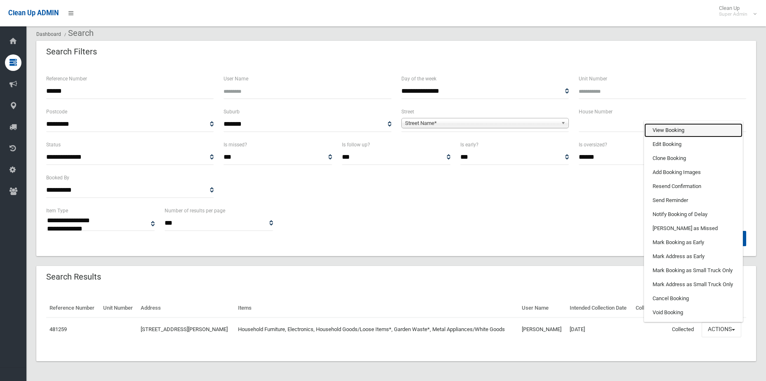
click at [675, 133] on link "View Booking" at bounding box center [693, 130] width 98 height 14
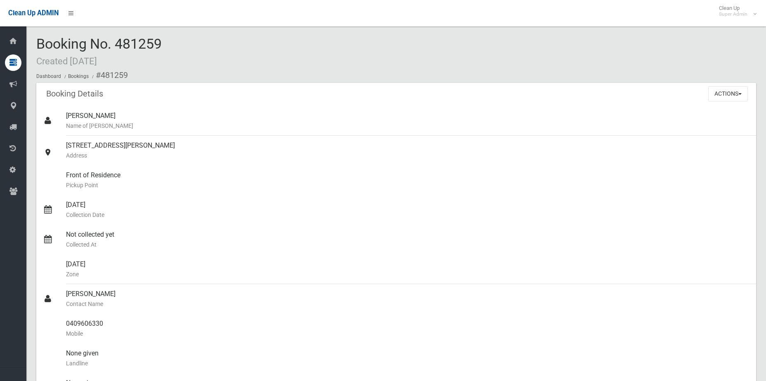
scroll to position [536, 0]
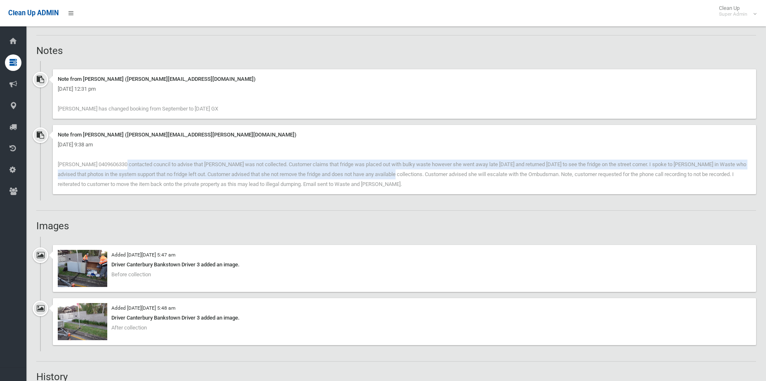
drag, startPoint x: 68, startPoint y: 165, endPoint x: 343, endPoint y: 177, distance: 275.4
click at [343, 177] on span "[PERSON_NAME] 0409606330 contacted council to advise that [PERSON_NAME] was not…" at bounding box center [402, 174] width 689 height 26
drag, startPoint x: 343, startPoint y: 177, endPoint x: 348, endPoint y: 177, distance: 5.0
click at [343, 177] on span "[PERSON_NAME] 0409606330 contacted council to advise that [PERSON_NAME] was not…" at bounding box center [402, 174] width 689 height 26
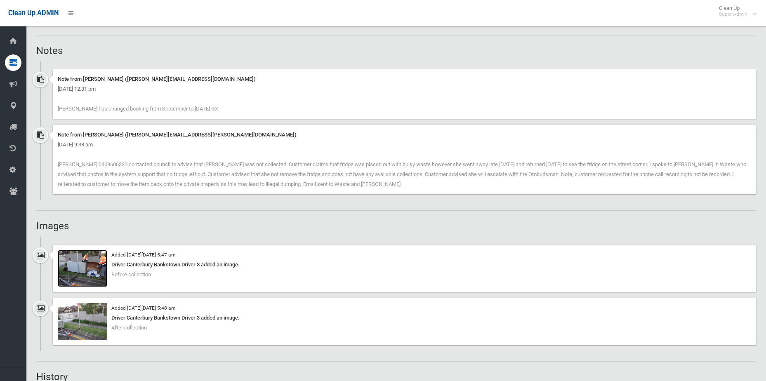
click at [74, 277] on img at bounding box center [83, 268] width 50 height 37
click at [86, 326] on img at bounding box center [83, 321] width 50 height 37
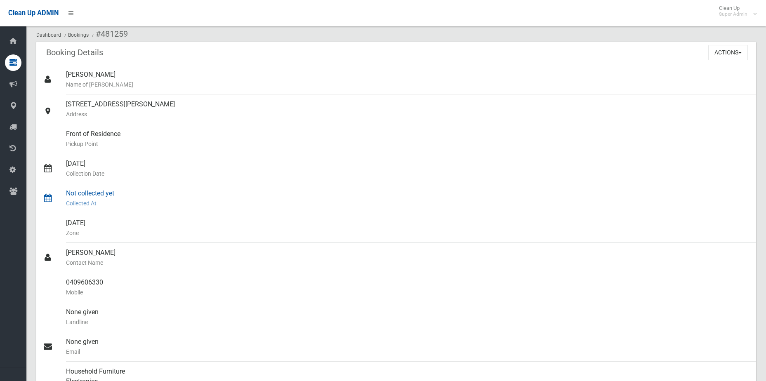
scroll to position [0, 0]
